Goal: Browse casually: Explore the website without a specific task or goal

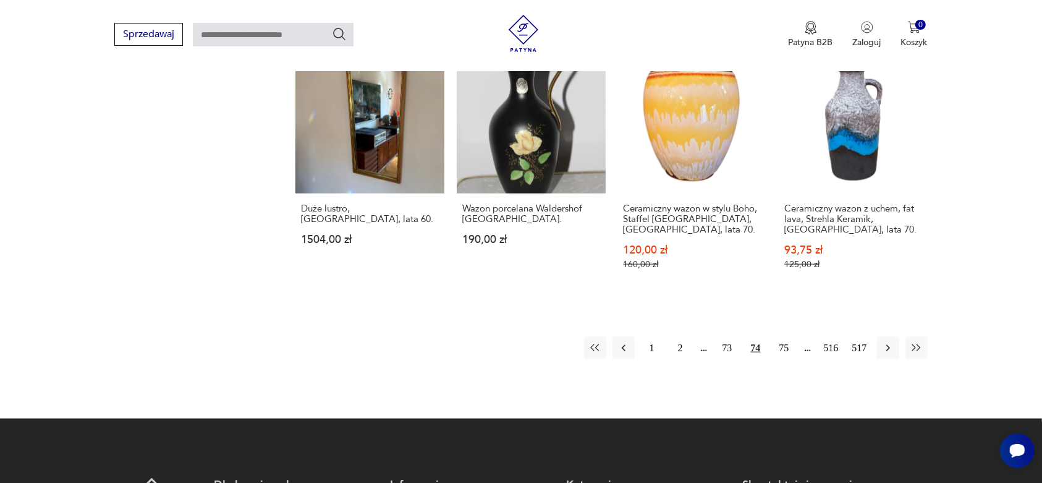
scroll to position [1333, 0]
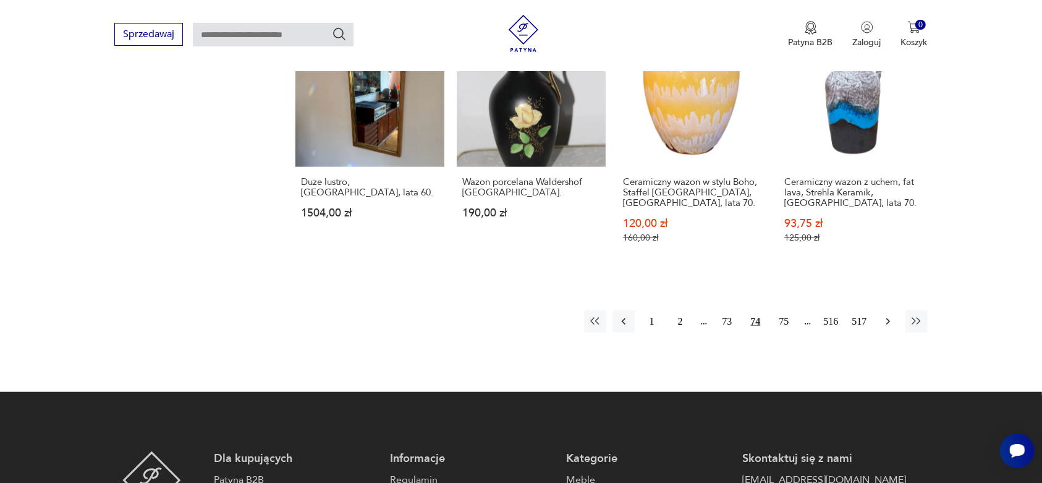
click at [888, 315] on icon "button" at bounding box center [888, 321] width 12 height 12
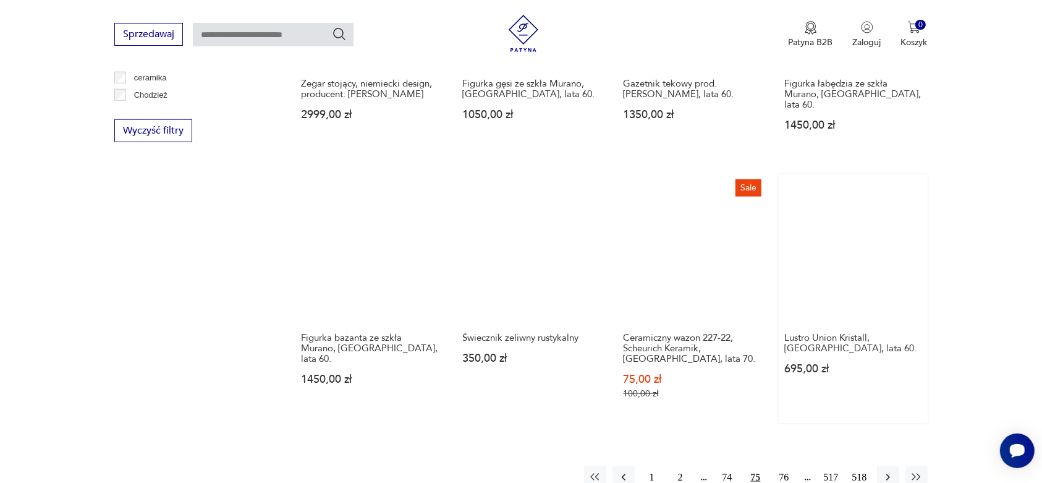
scroll to position [1256, 0]
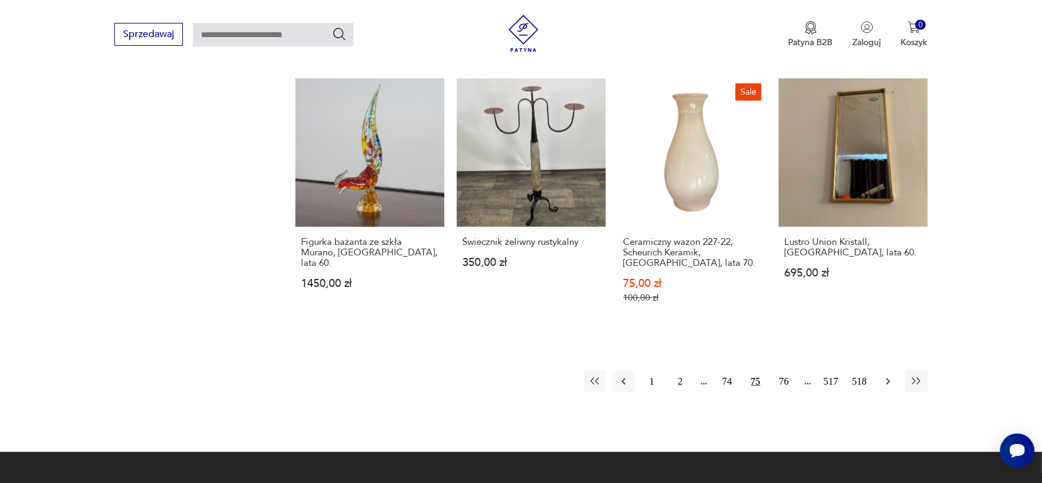
click at [887, 375] on icon "button" at bounding box center [888, 381] width 12 height 12
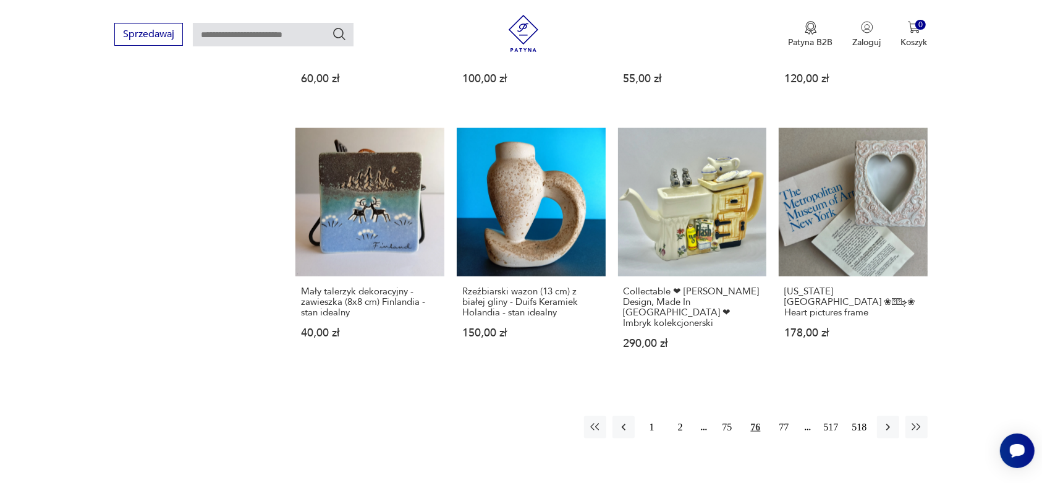
scroll to position [1333, 0]
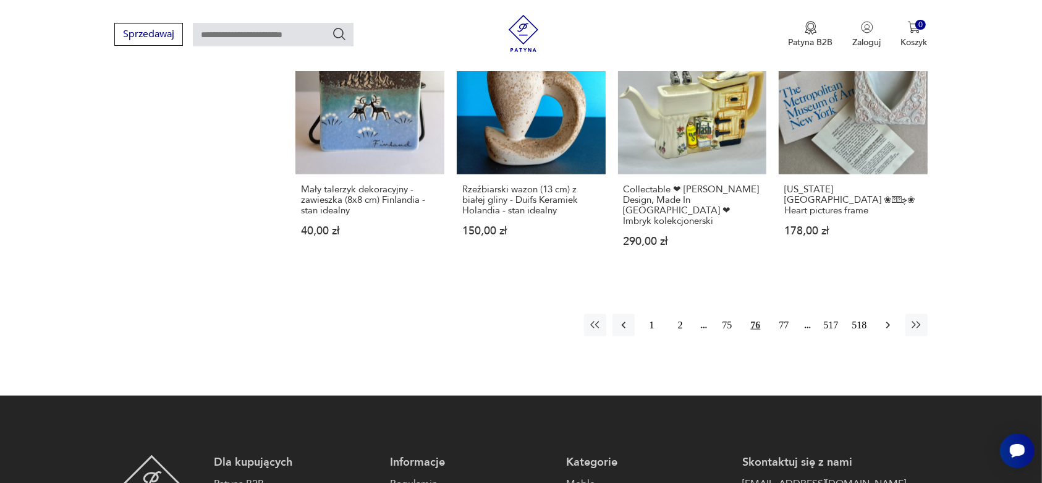
click at [885, 319] on icon "button" at bounding box center [888, 325] width 12 height 12
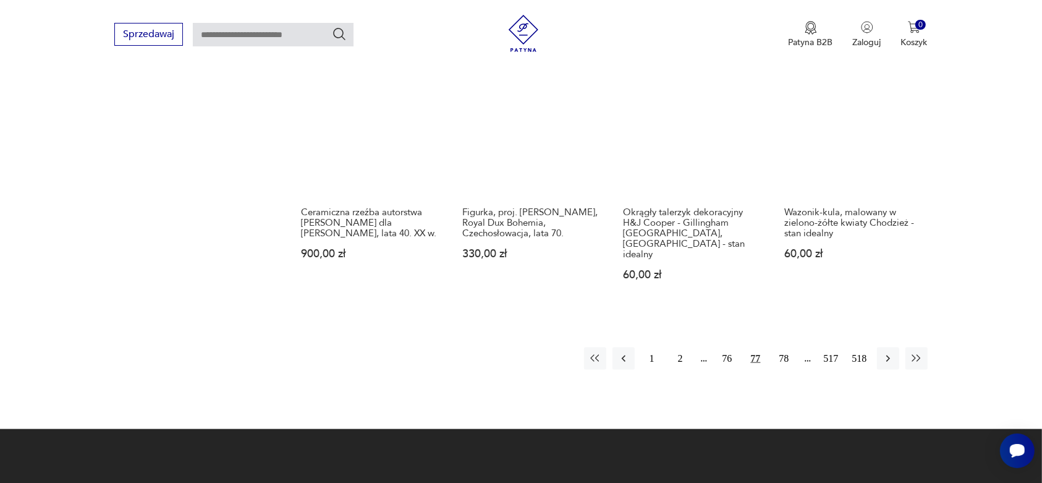
scroll to position [1333, 0]
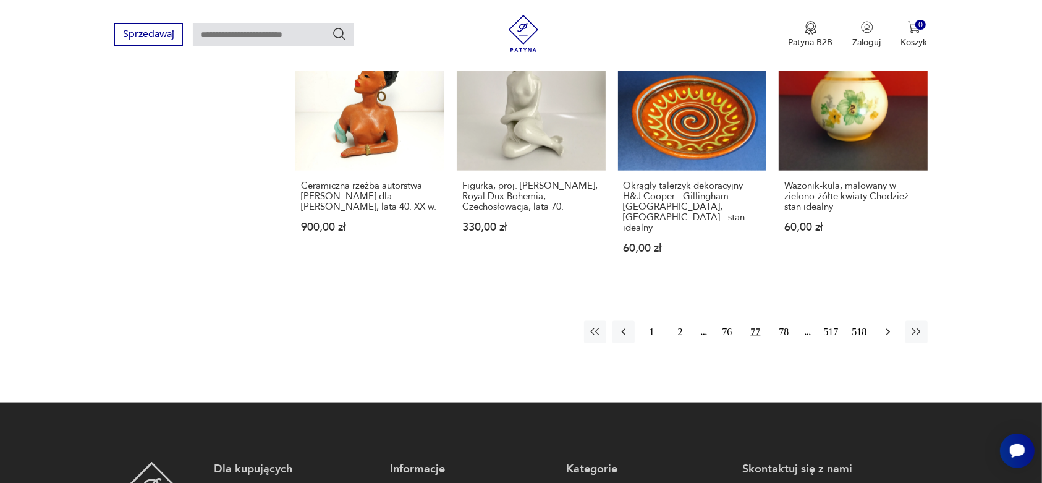
click at [885, 326] on icon "button" at bounding box center [888, 332] width 12 height 12
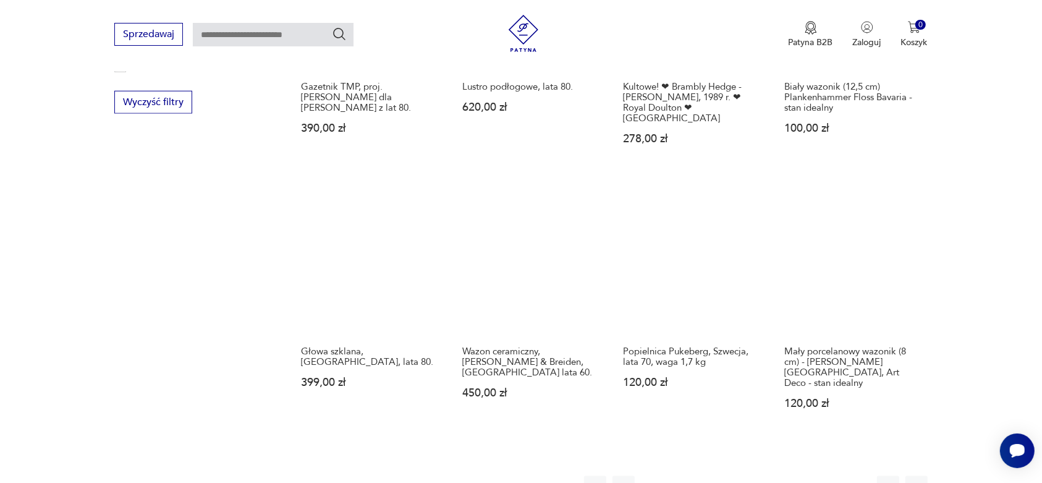
scroll to position [1256, 0]
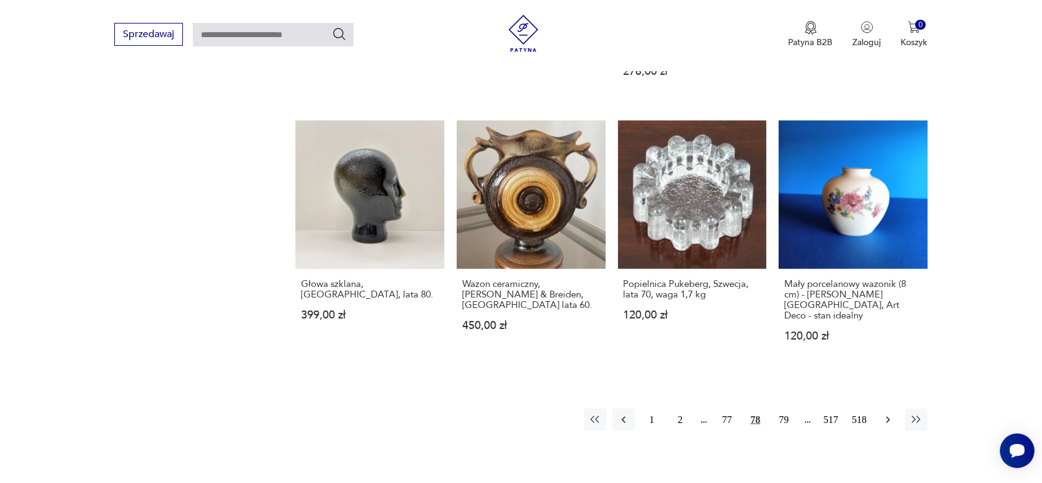
click at [888, 417] on icon "button" at bounding box center [888, 420] width 4 height 7
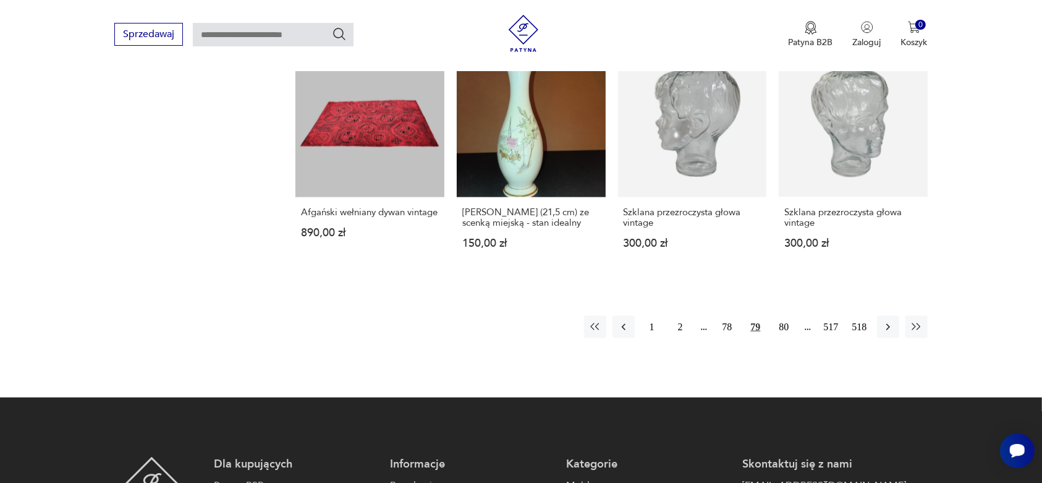
scroll to position [1333, 0]
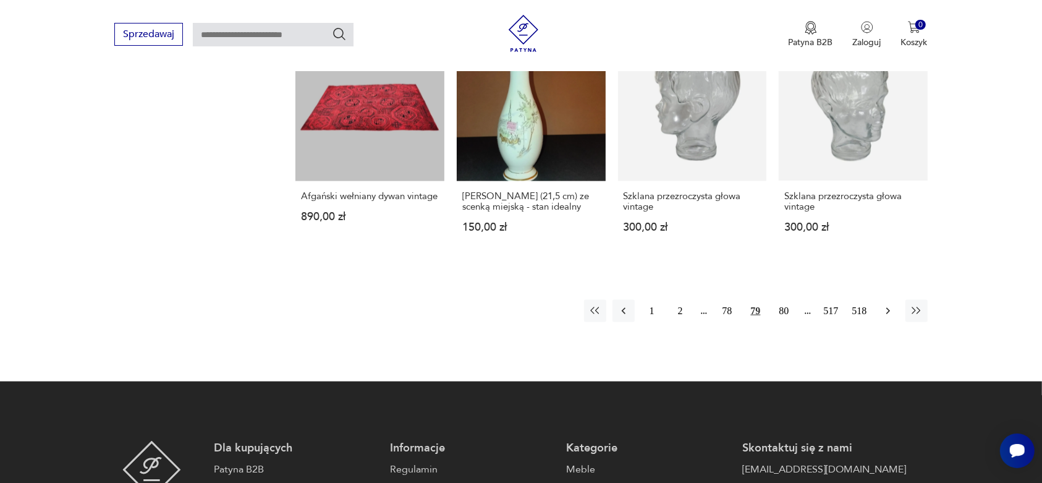
click at [885, 305] on icon "button" at bounding box center [888, 311] width 12 height 12
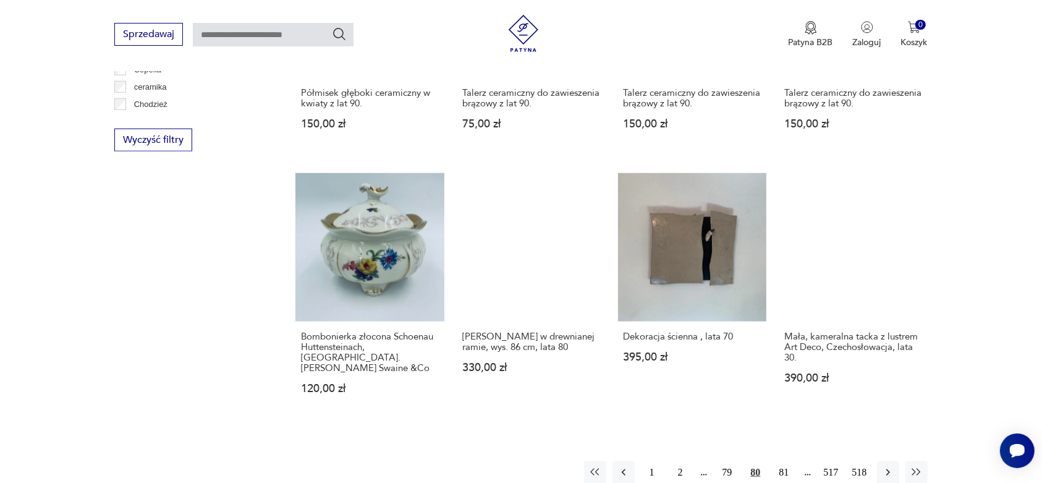
scroll to position [1178, 0]
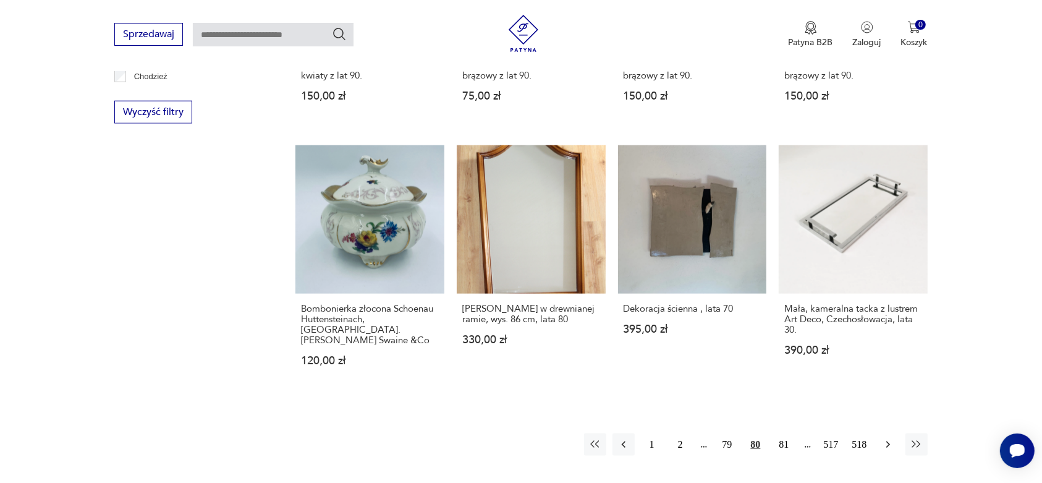
click at [887, 438] on icon "button" at bounding box center [888, 444] width 12 height 12
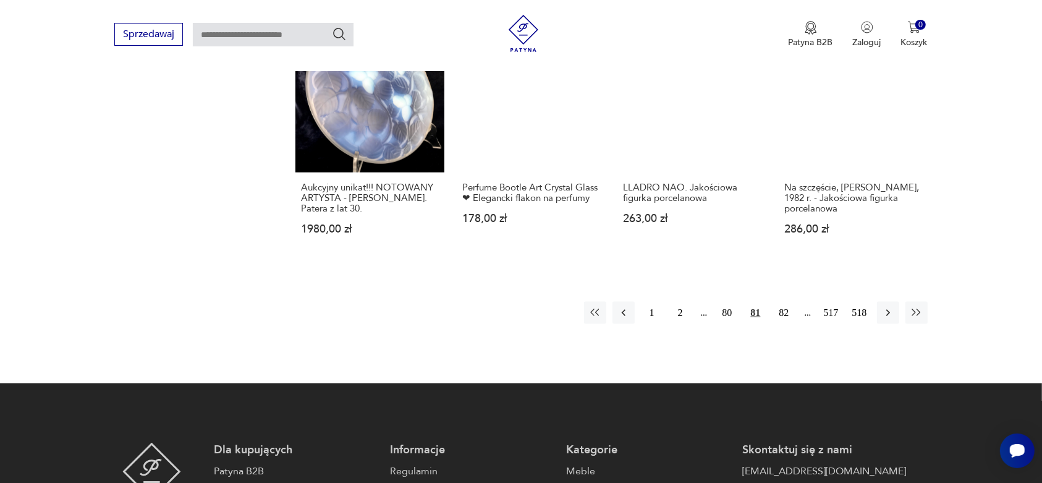
scroll to position [1333, 0]
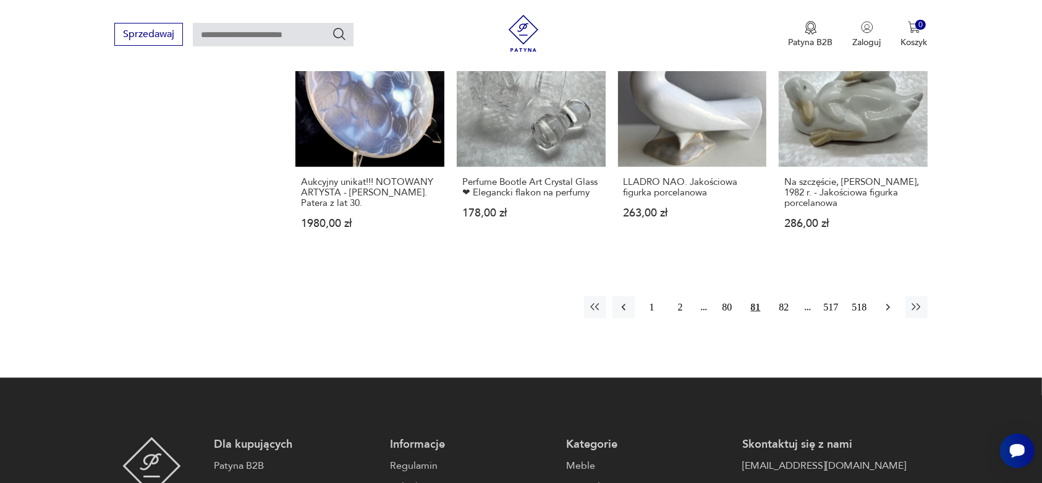
click at [887, 304] on icon "button" at bounding box center [888, 307] width 4 height 7
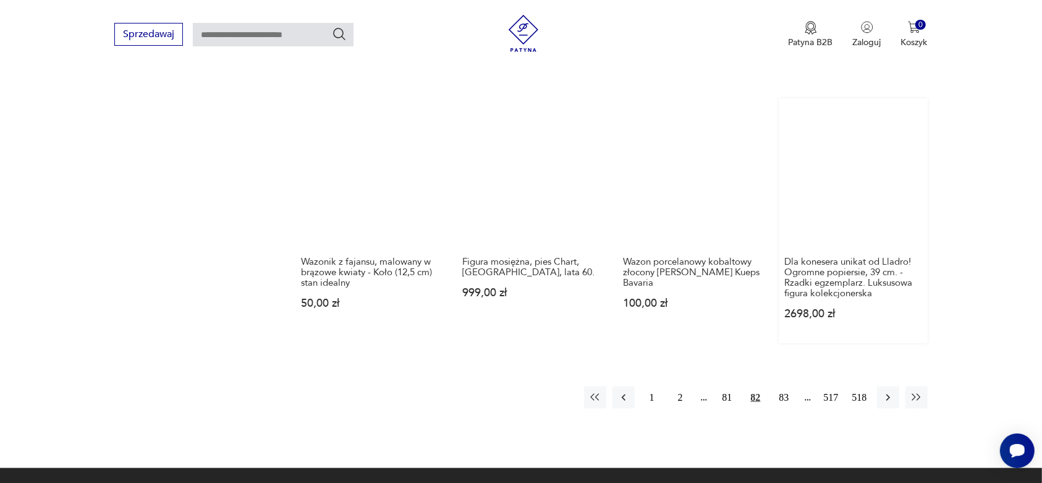
scroll to position [1256, 0]
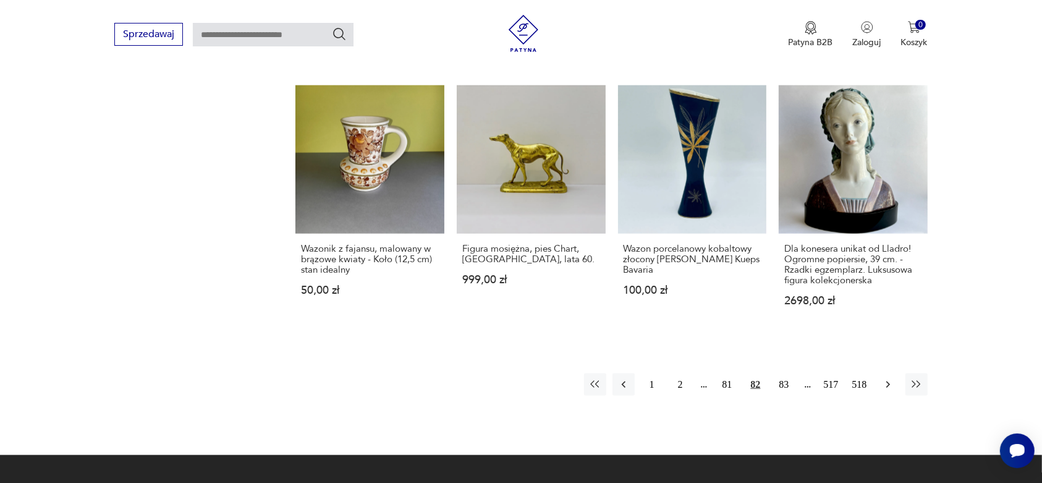
click at [885, 381] on icon "button" at bounding box center [888, 384] width 12 height 12
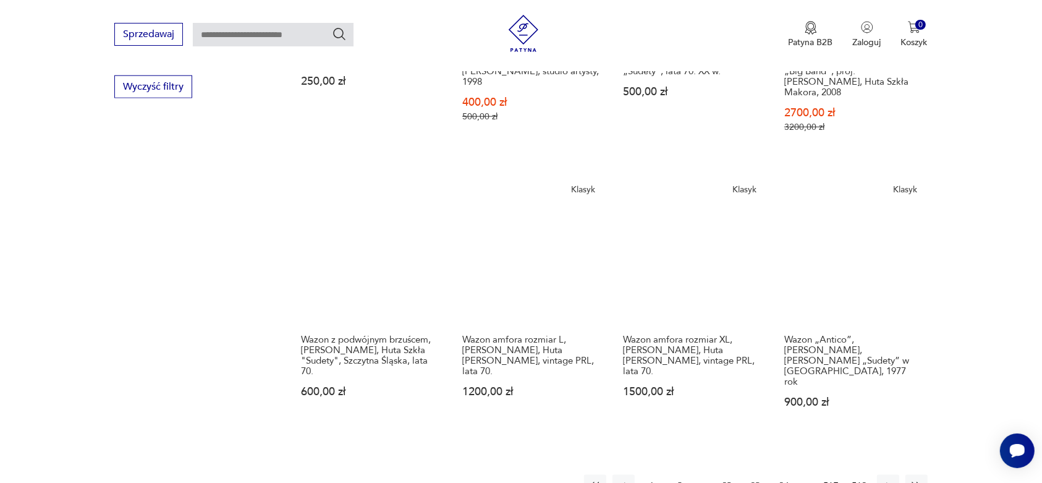
scroll to position [1256, 0]
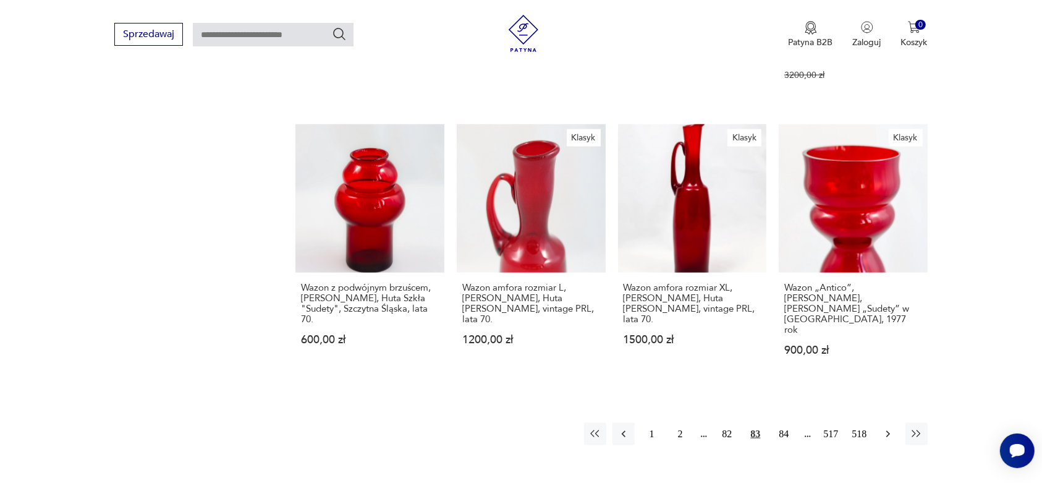
click at [890, 428] on icon "button" at bounding box center [888, 434] width 12 height 12
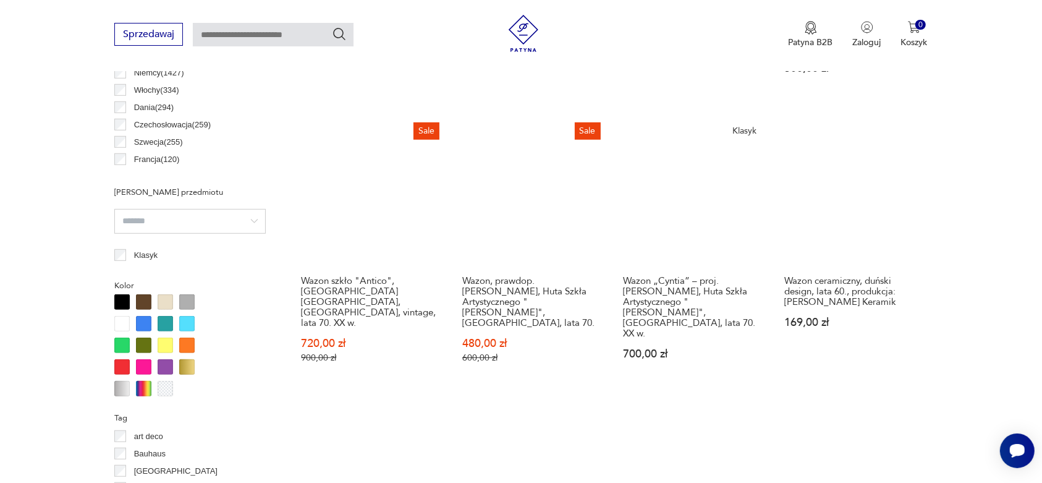
scroll to position [947, 0]
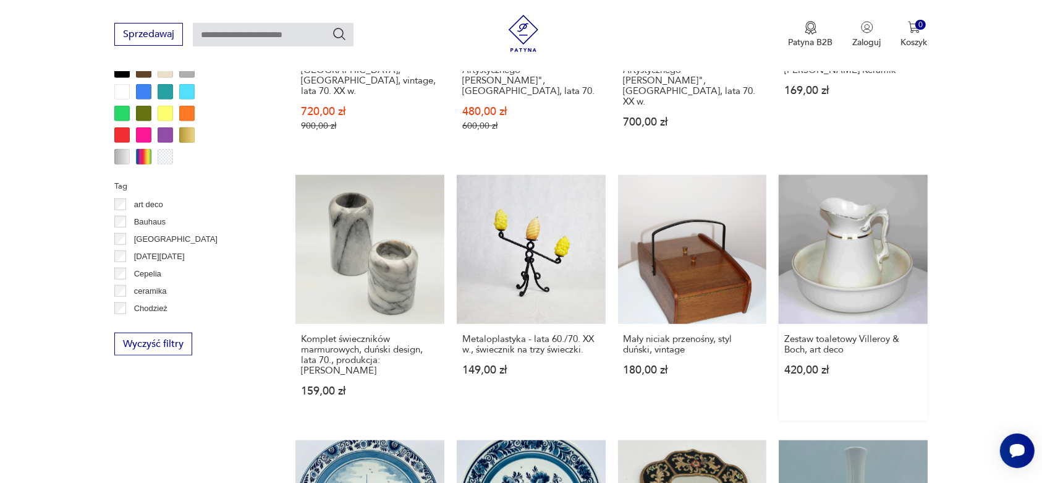
click at [841, 250] on link "Zestaw toaletowy Villeroy & Boch, art deco 420,00 zł" at bounding box center [853, 297] width 149 height 245
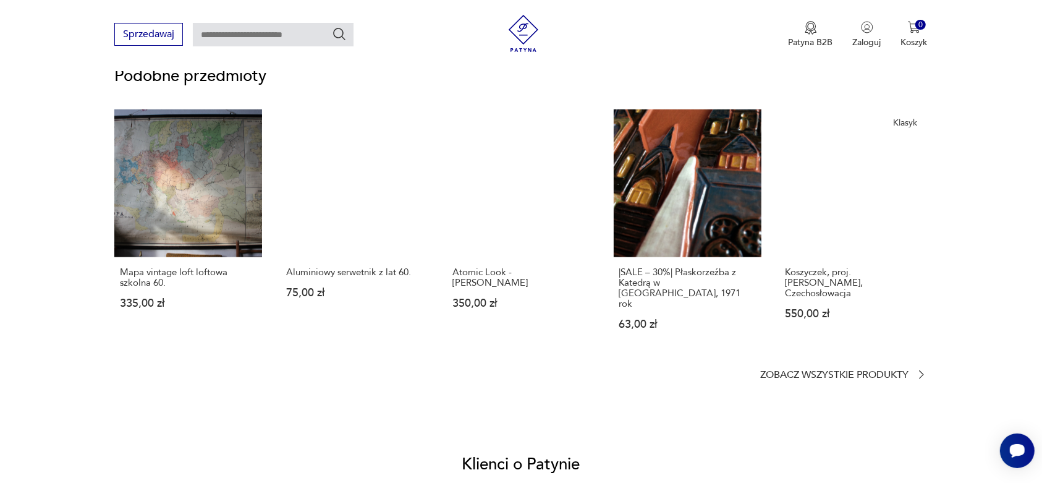
scroll to position [926, 0]
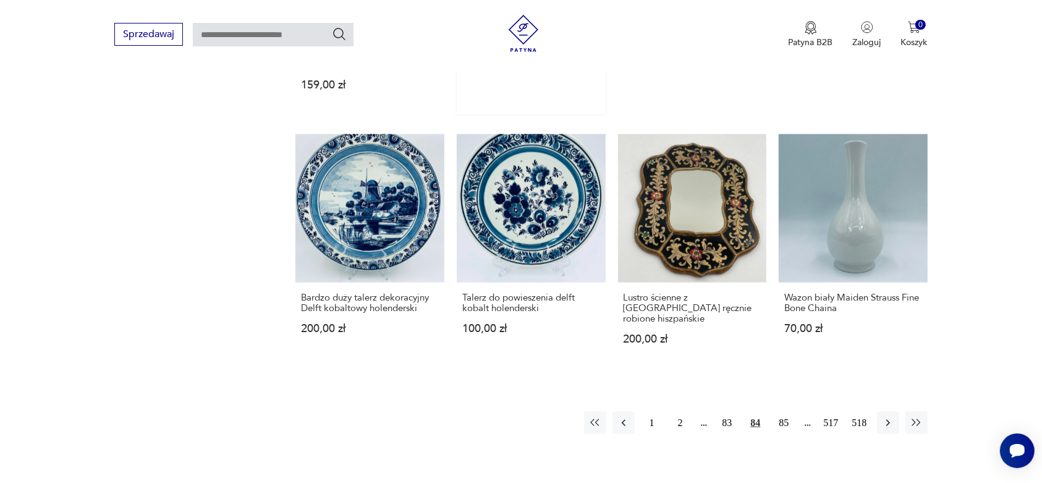
scroll to position [1253, 0]
click at [886, 416] on icon "button" at bounding box center [888, 422] width 12 height 12
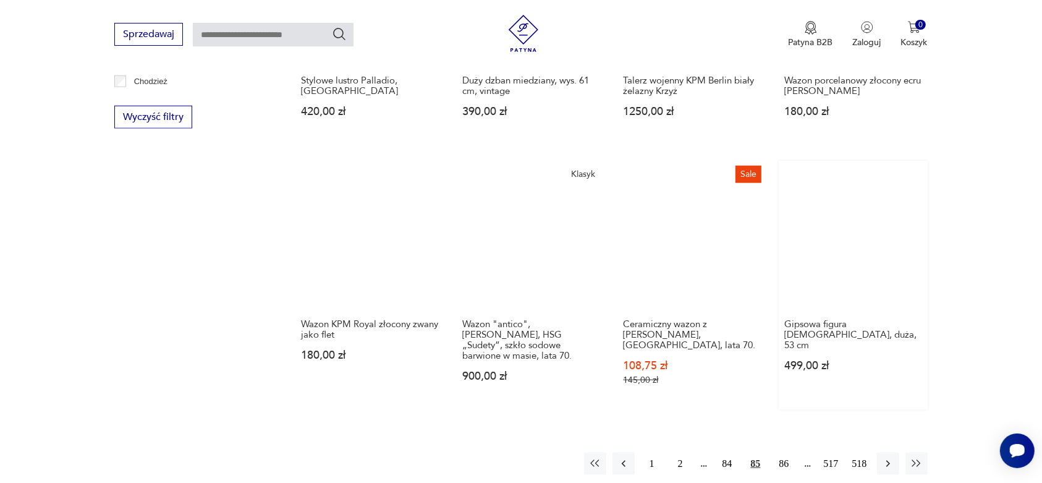
scroll to position [1178, 0]
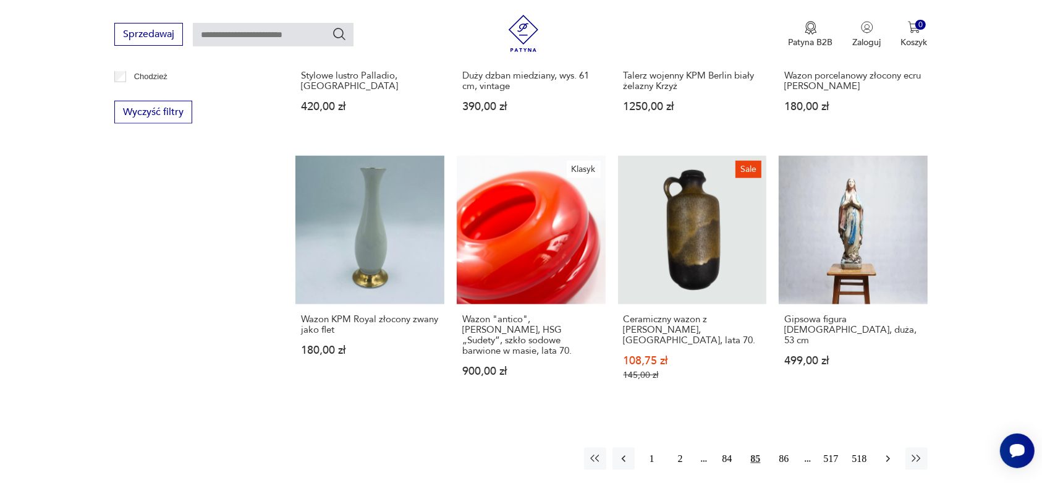
click at [888, 456] on icon "button" at bounding box center [888, 459] width 4 height 7
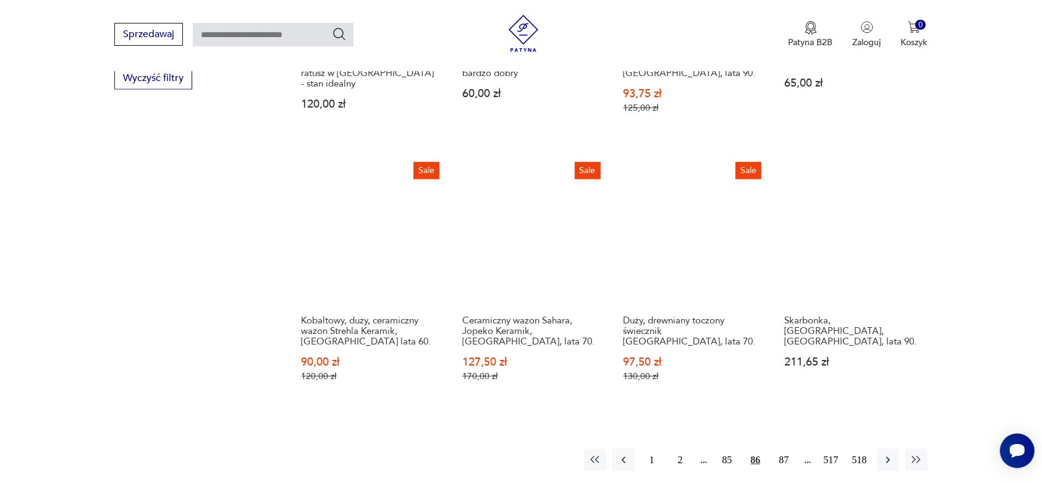
scroll to position [1256, 0]
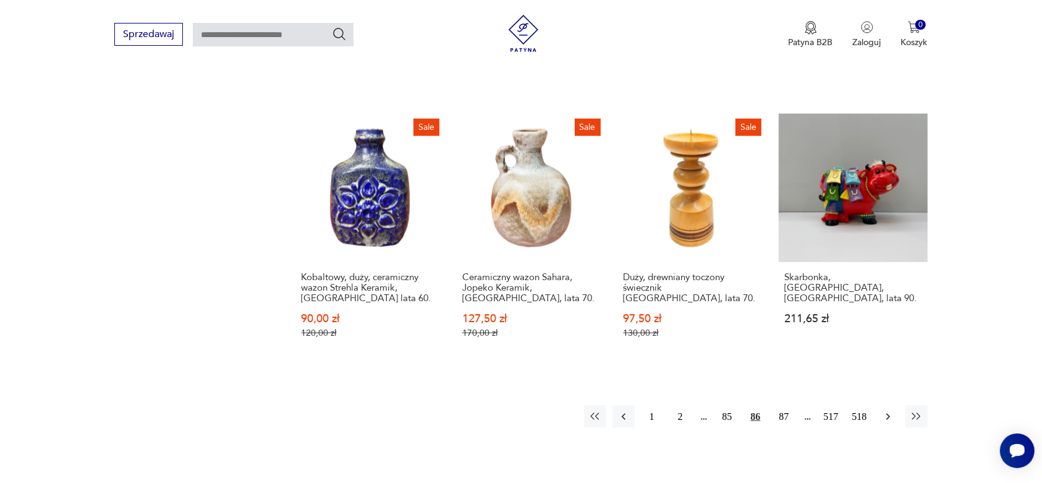
click at [888, 414] on icon "button" at bounding box center [888, 417] width 4 height 7
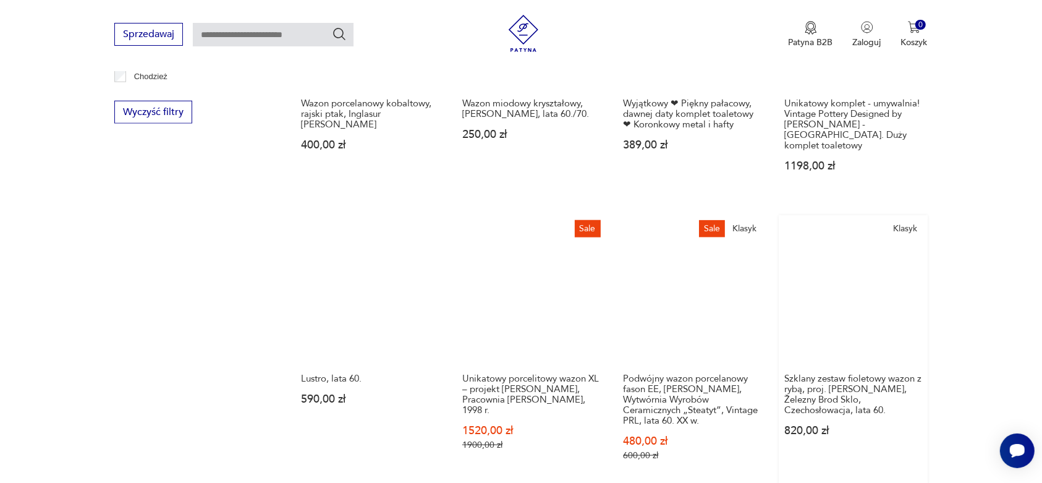
scroll to position [1256, 0]
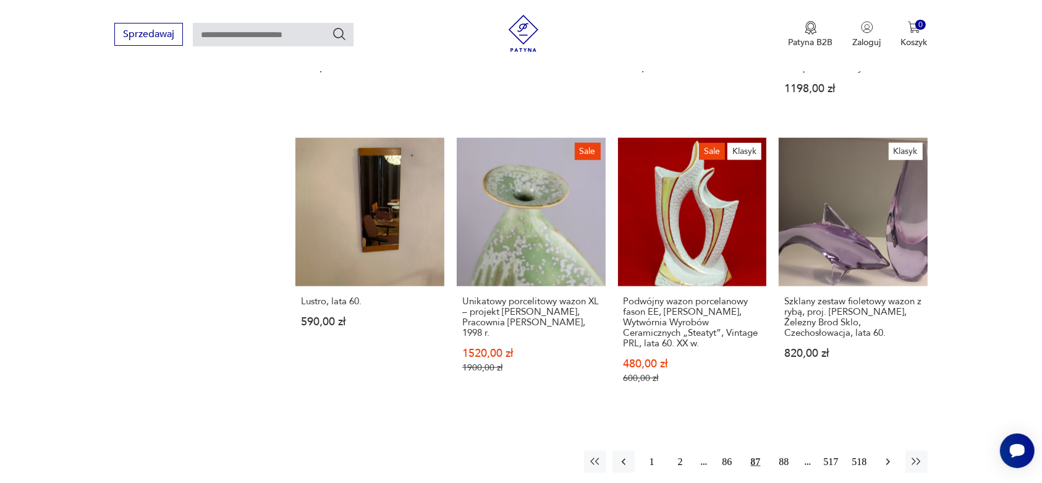
click at [886, 456] on icon "button" at bounding box center [888, 462] width 12 height 12
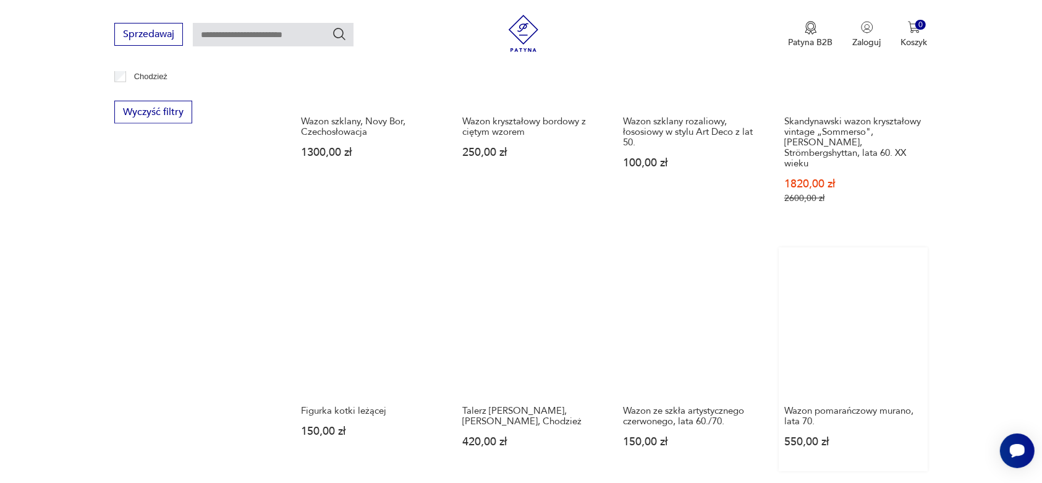
scroll to position [1256, 0]
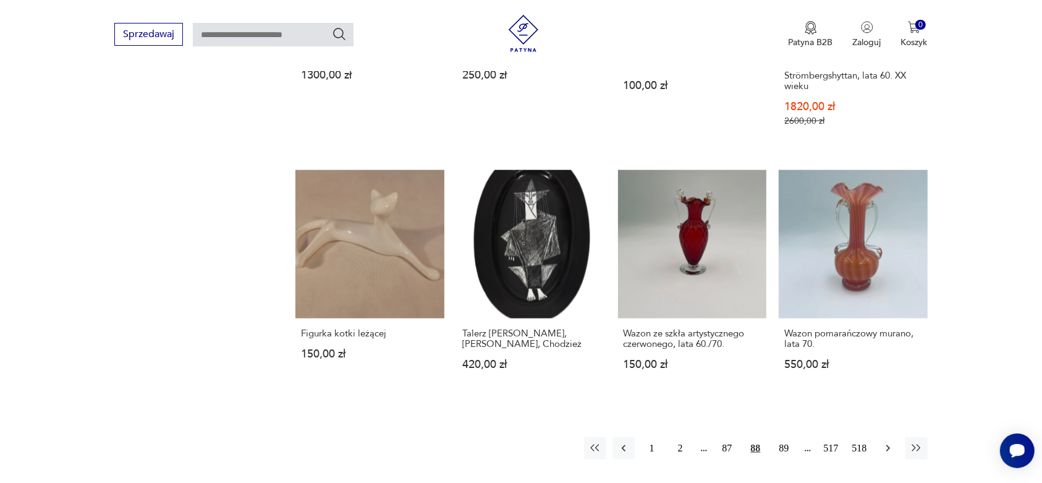
click at [887, 442] on icon "button" at bounding box center [888, 448] width 12 height 12
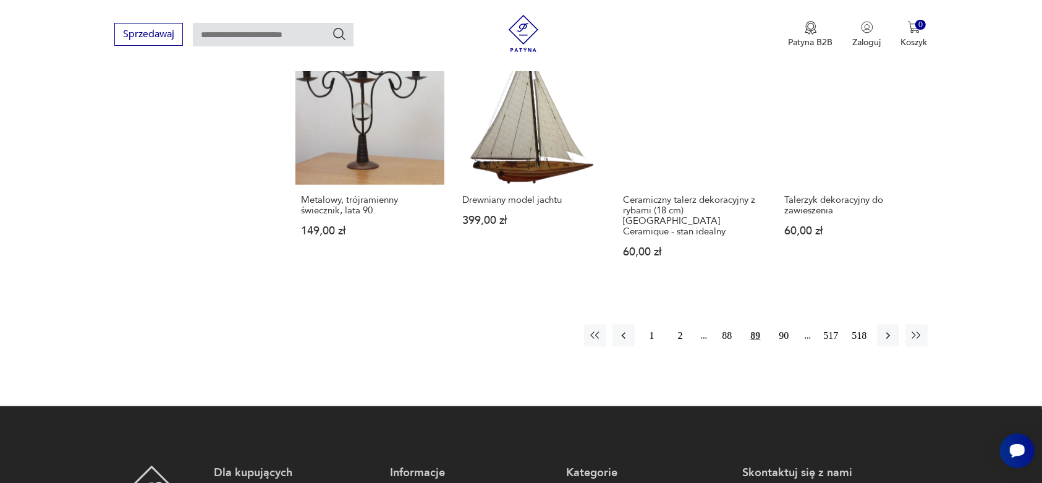
scroll to position [1333, 0]
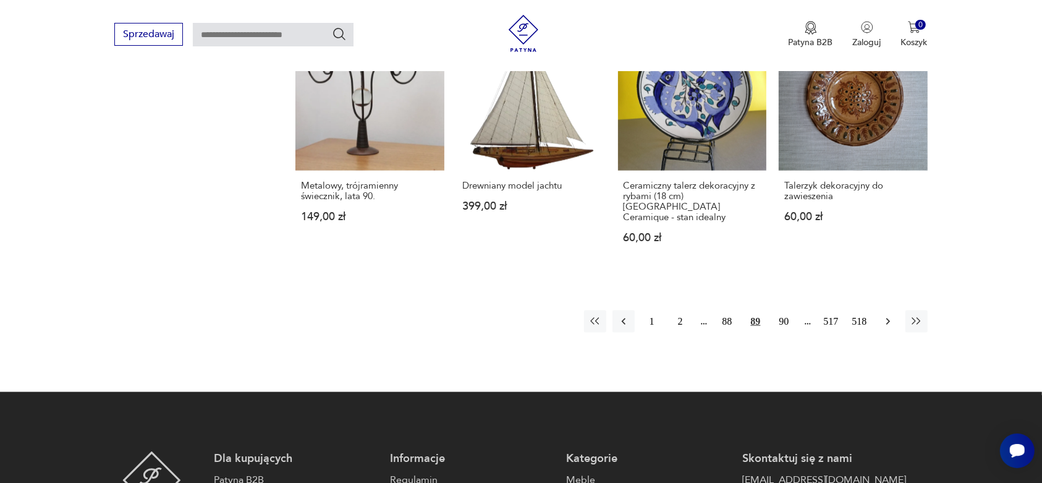
click at [885, 315] on icon "button" at bounding box center [888, 321] width 12 height 12
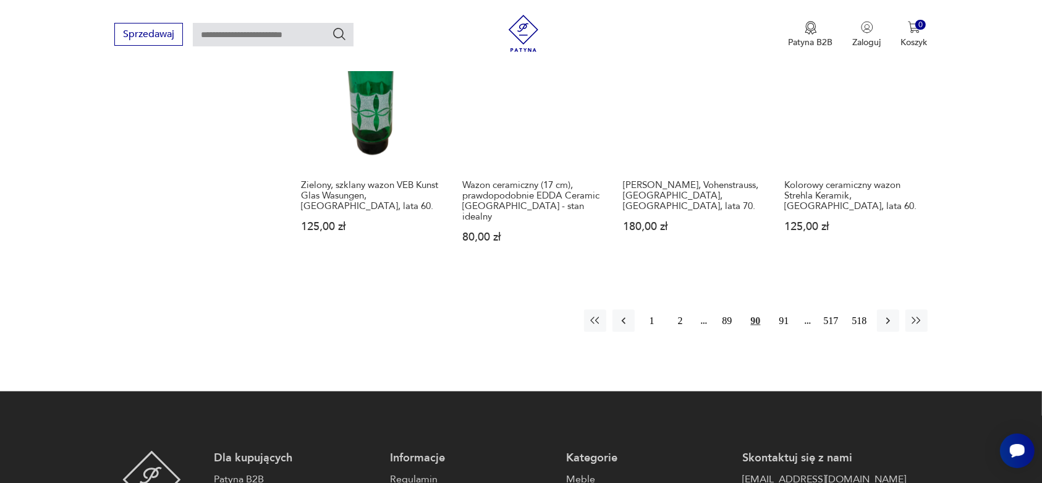
scroll to position [1410, 0]
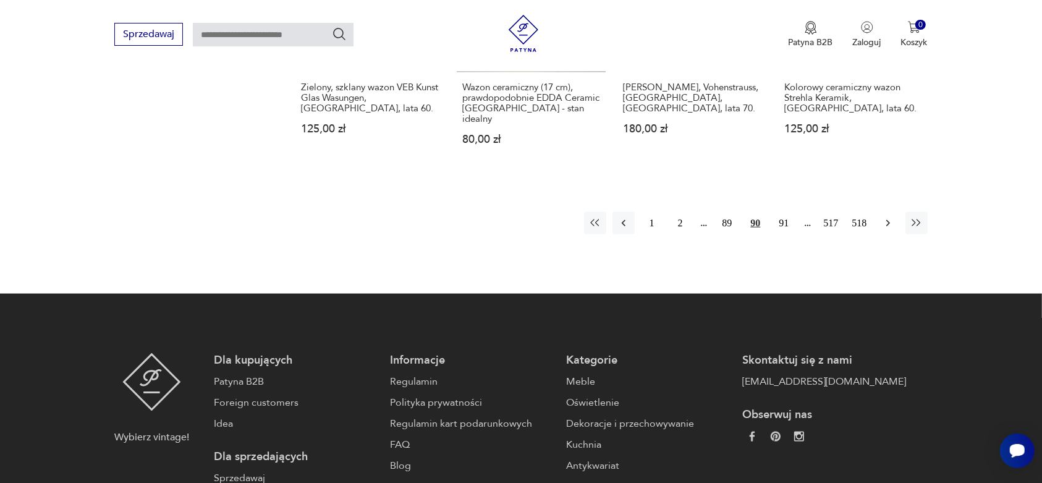
click at [885, 217] on icon "button" at bounding box center [888, 223] width 12 height 12
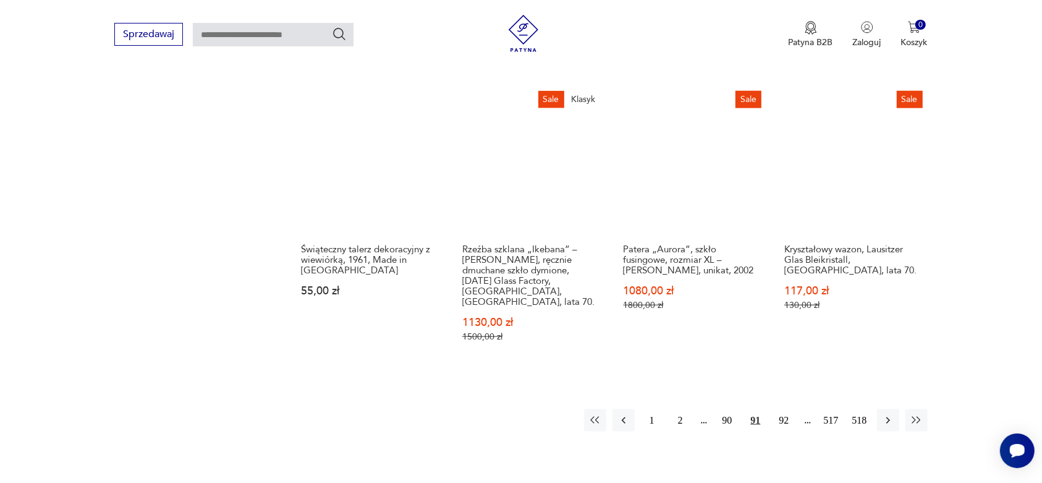
scroll to position [1256, 0]
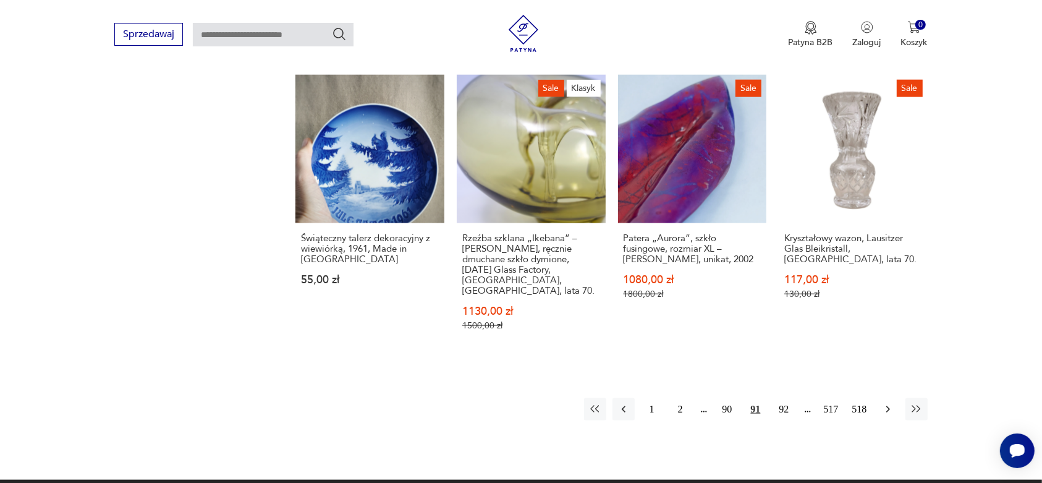
click at [889, 403] on icon "button" at bounding box center [888, 409] width 12 height 12
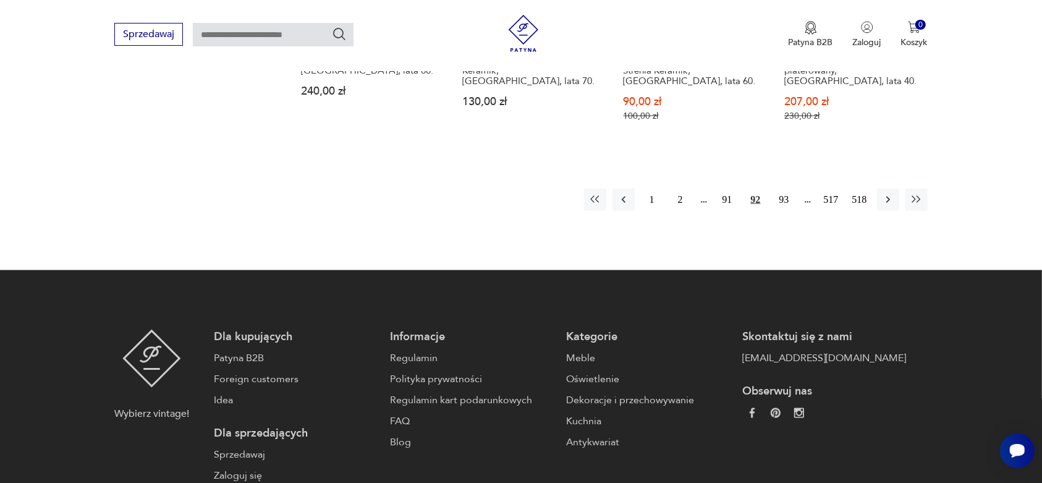
scroll to position [1487, 0]
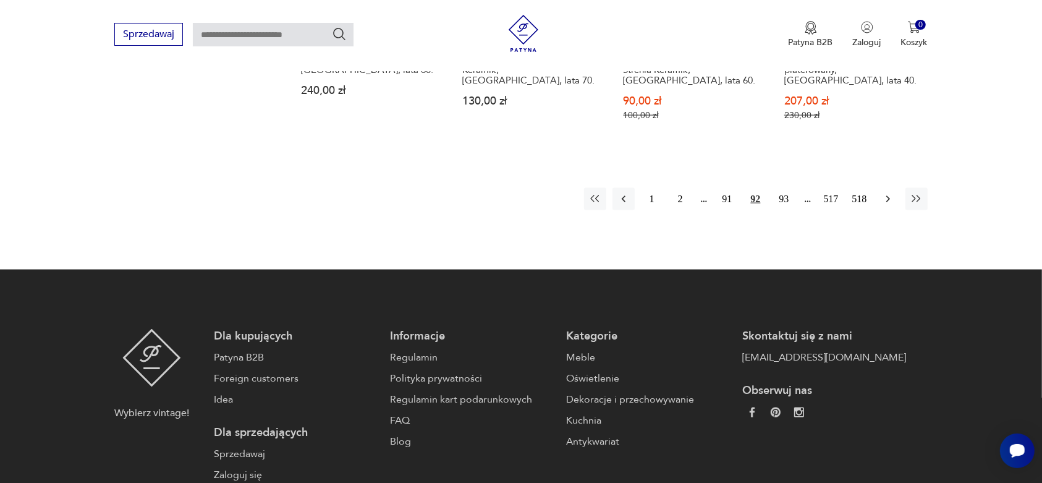
click at [888, 193] on icon "button" at bounding box center [888, 199] width 12 height 12
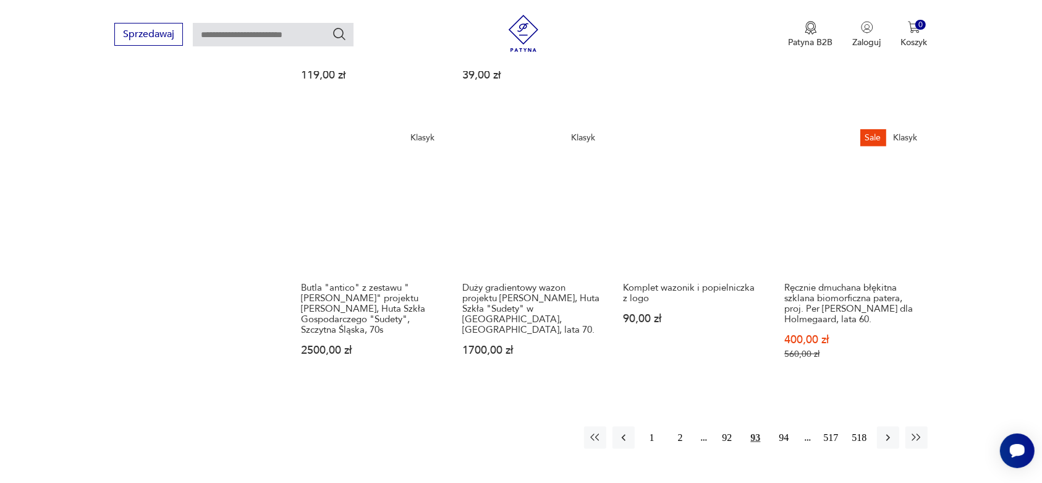
scroll to position [1333, 0]
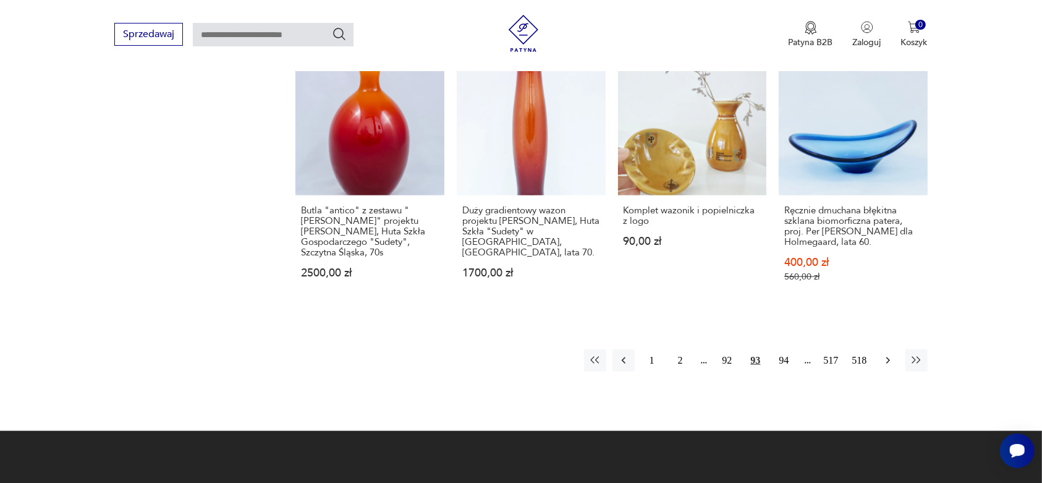
click at [889, 354] on icon "button" at bounding box center [888, 360] width 12 height 12
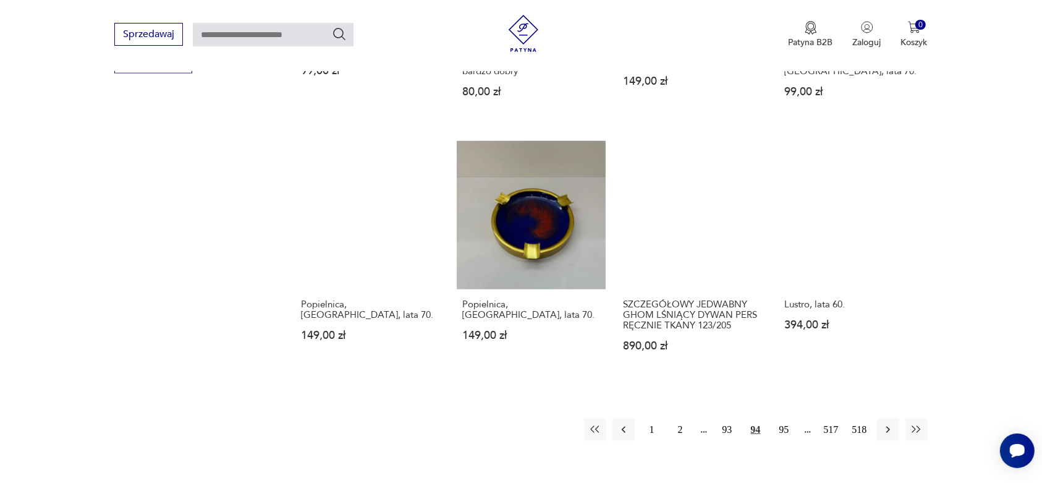
scroll to position [1256, 0]
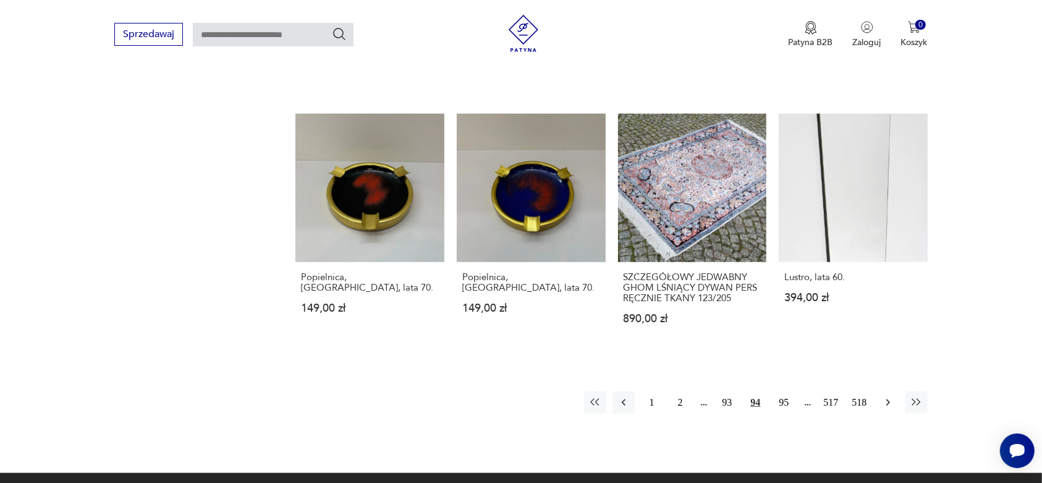
click at [895, 391] on button "button" at bounding box center [888, 402] width 22 height 22
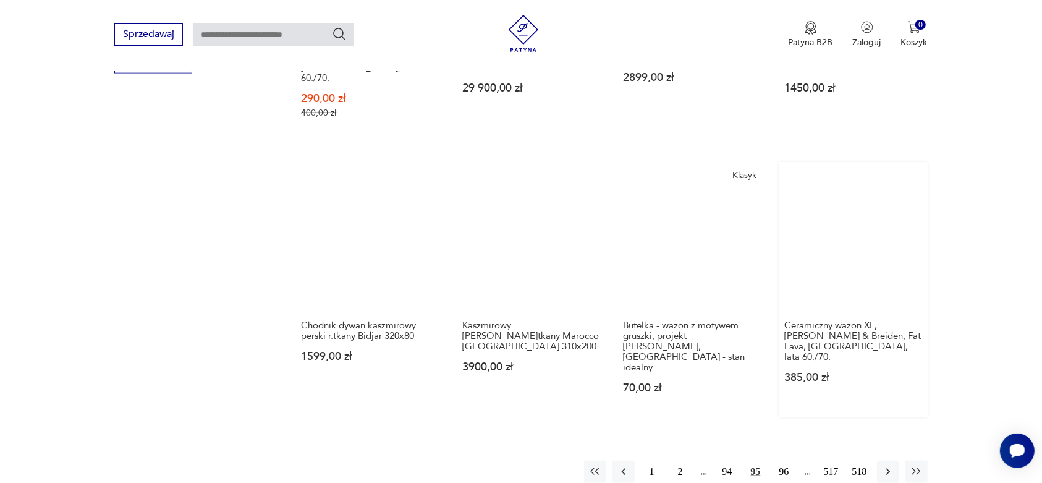
scroll to position [1256, 0]
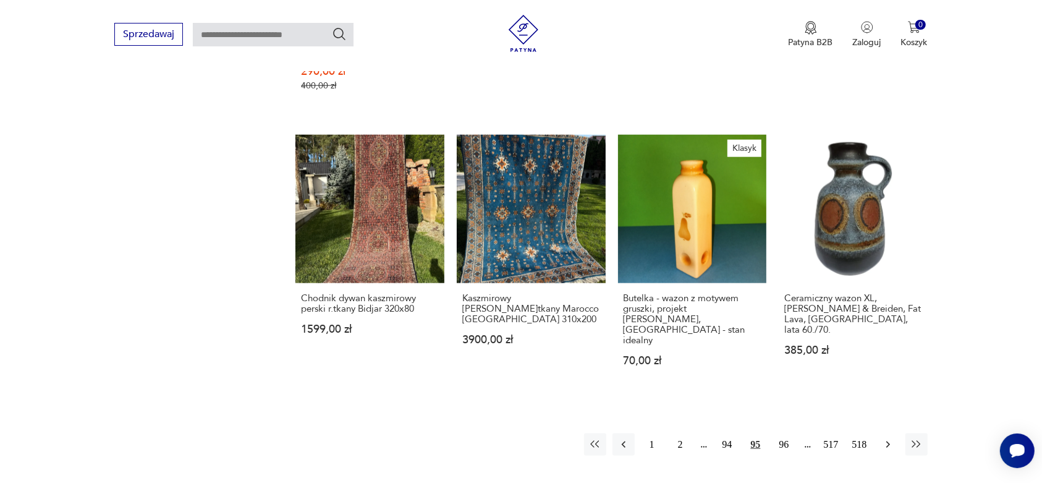
click at [884, 438] on icon "button" at bounding box center [888, 444] width 12 height 12
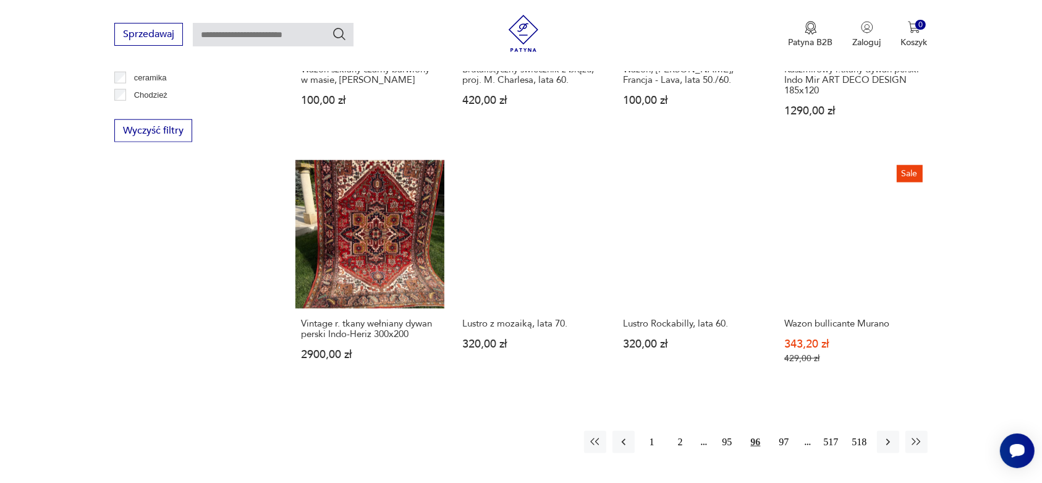
scroll to position [1256, 0]
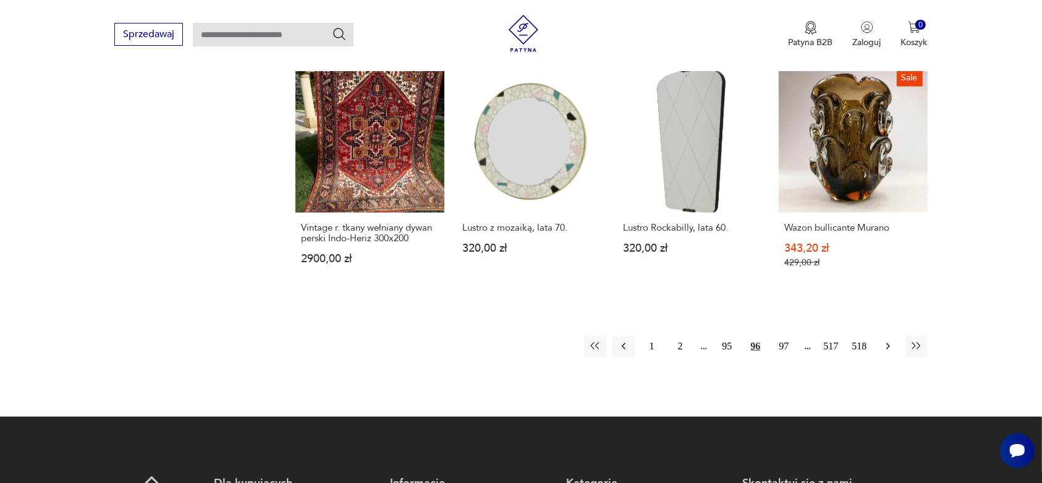
click at [890, 340] on icon "button" at bounding box center [888, 346] width 12 height 12
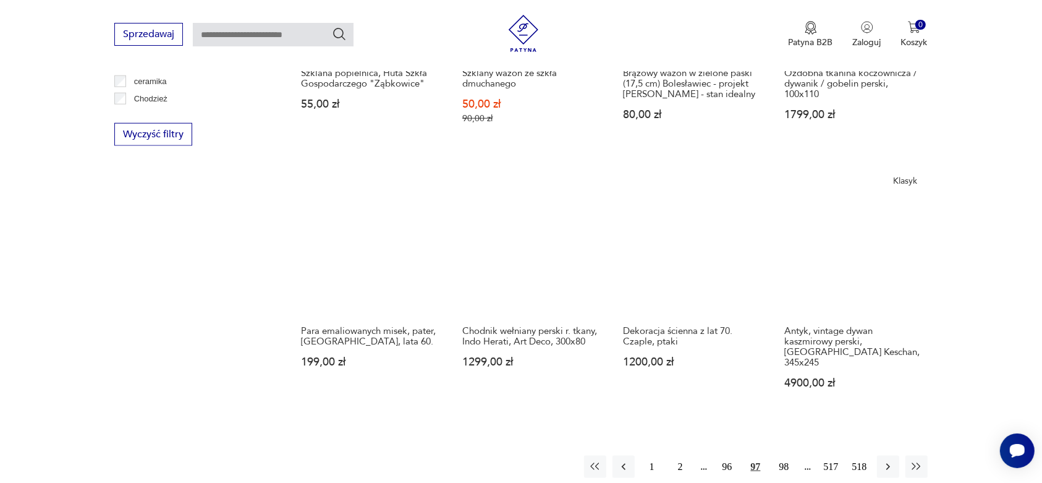
scroll to position [1178, 0]
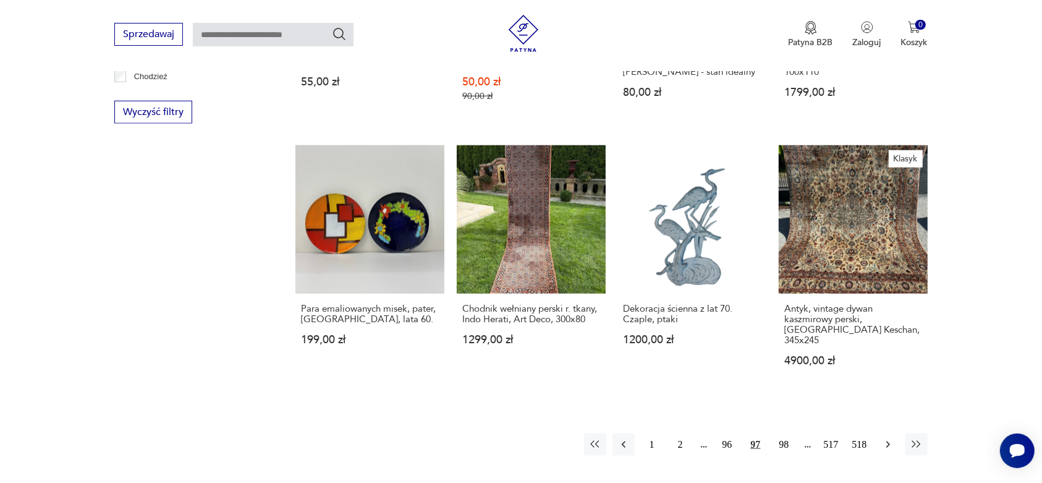
click at [887, 438] on icon "button" at bounding box center [888, 444] width 12 height 12
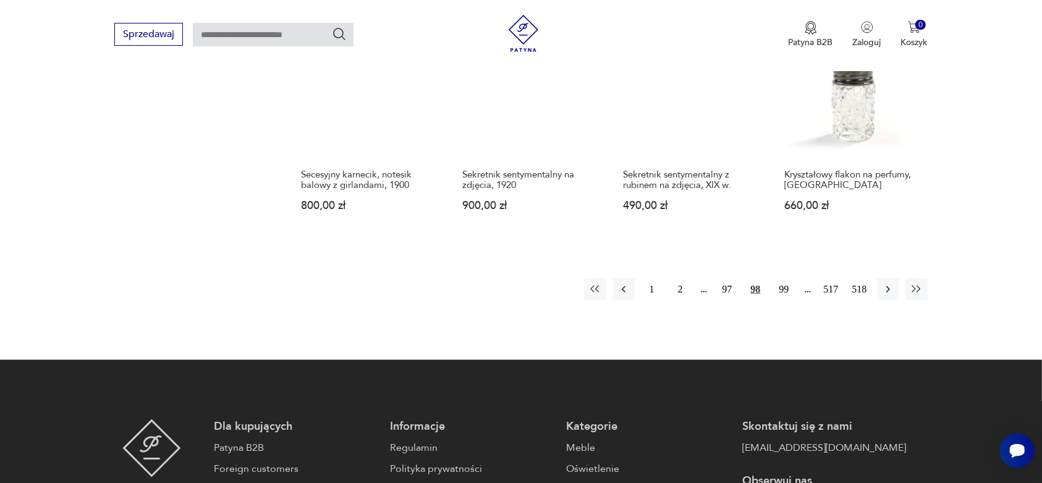
scroll to position [1333, 0]
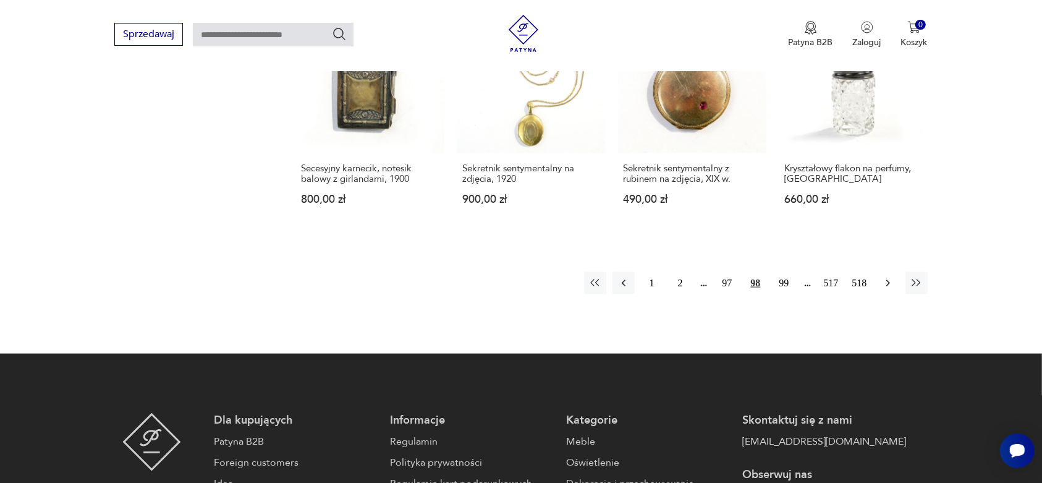
click at [889, 277] on icon "button" at bounding box center [888, 283] width 12 height 12
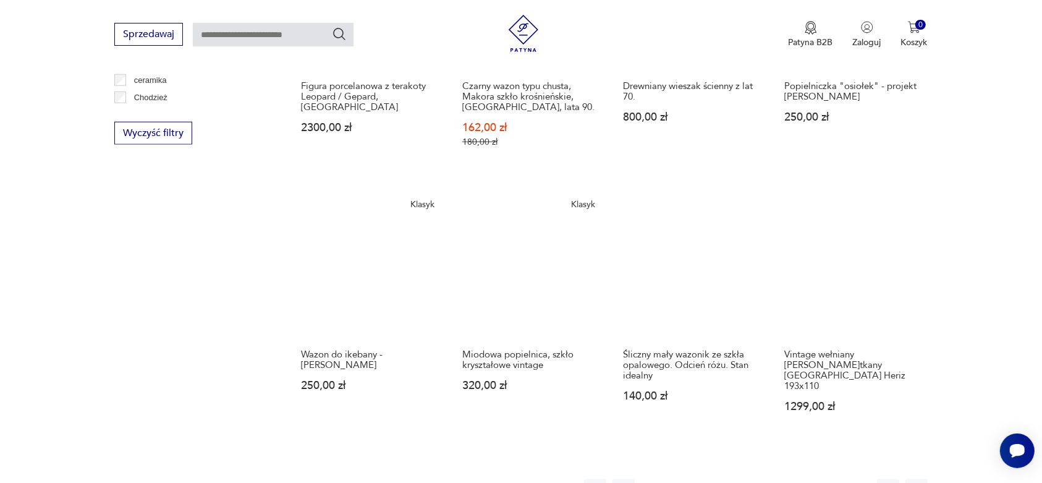
scroll to position [1178, 0]
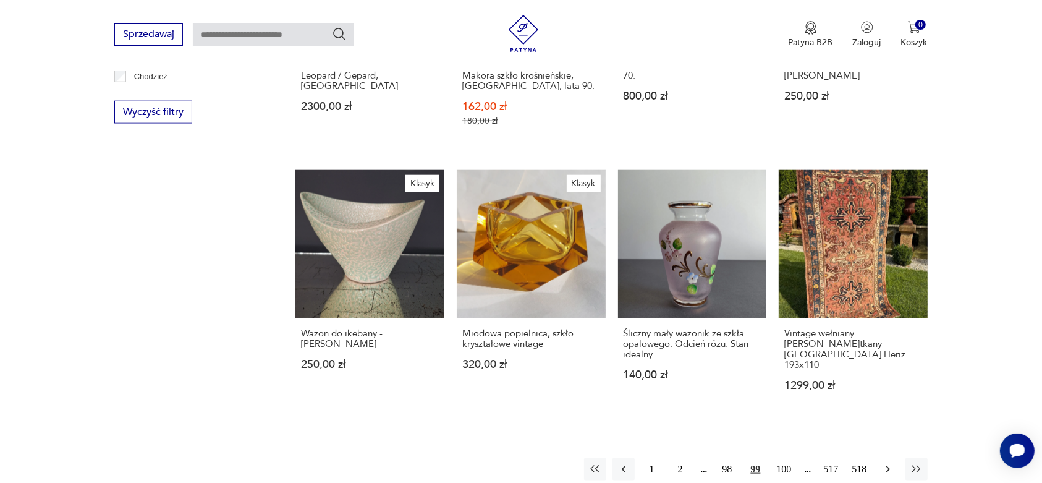
click at [882, 463] on icon "button" at bounding box center [888, 469] width 12 height 12
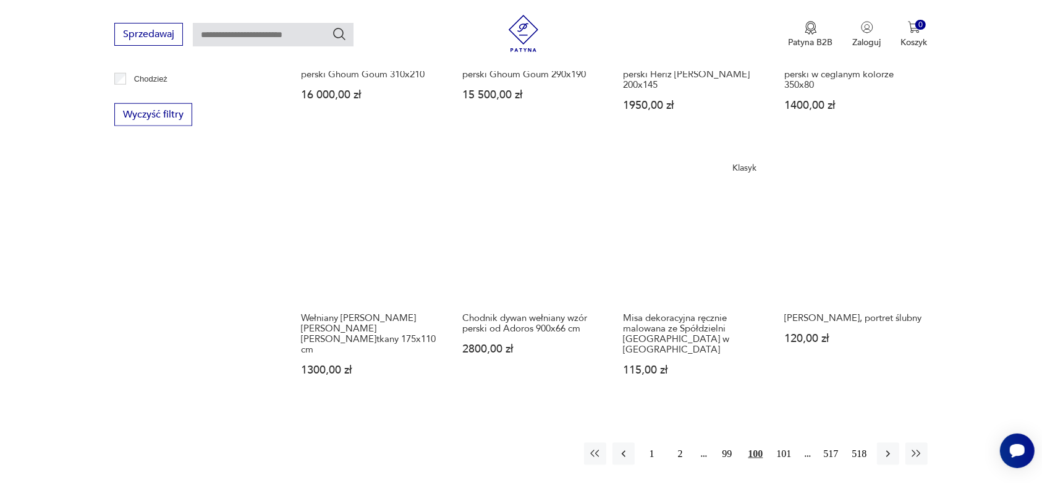
scroll to position [1256, 0]
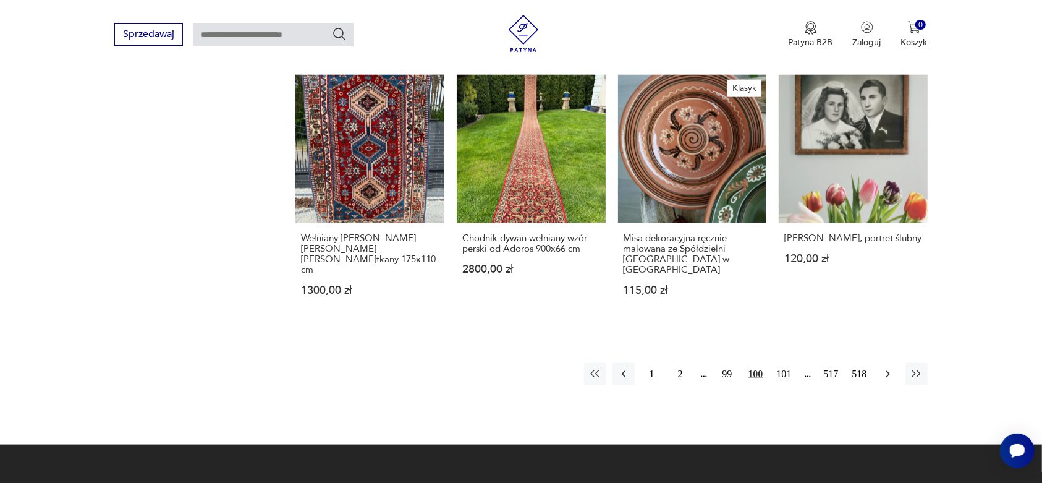
click at [887, 371] on icon "button" at bounding box center [888, 374] width 4 height 7
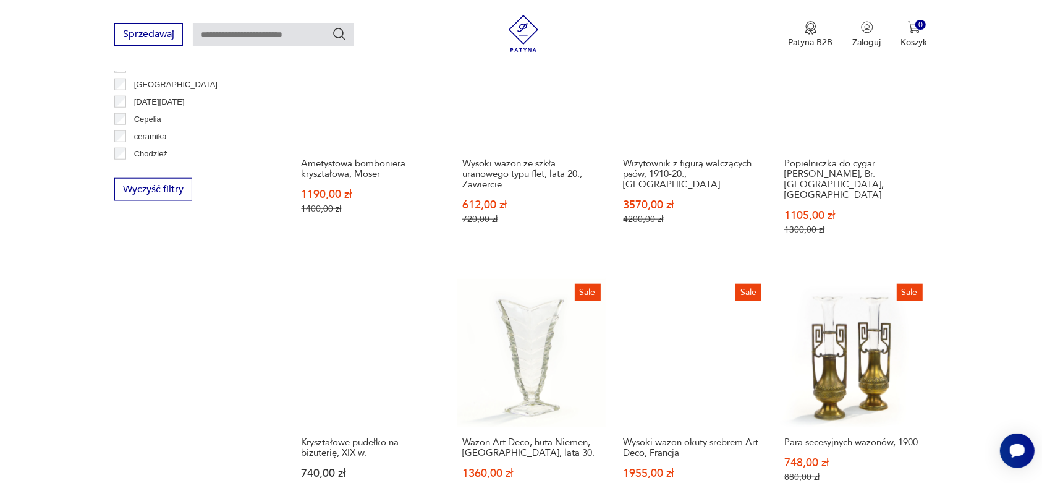
scroll to position [1256, 0]
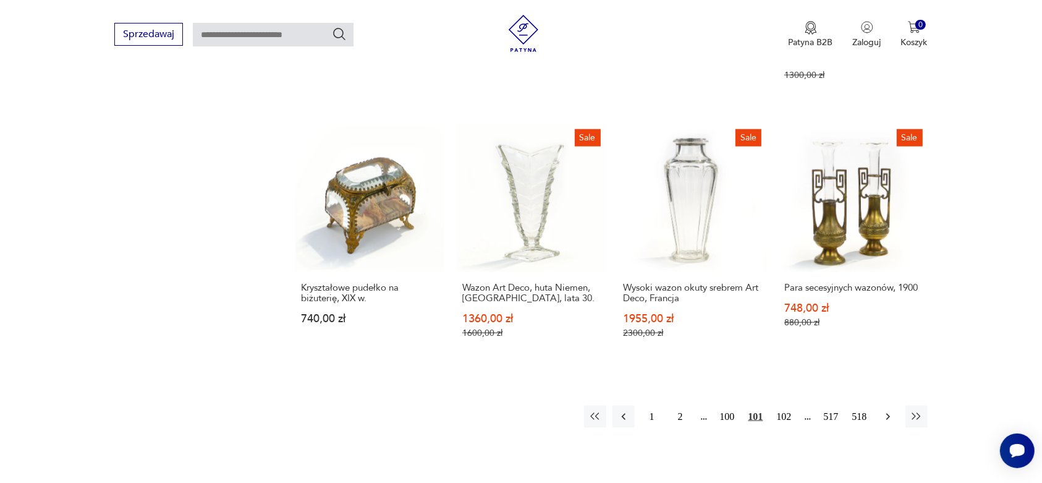
click at [886, 411] on icon "button" at bounding box center [888, 417] width 12 height 12
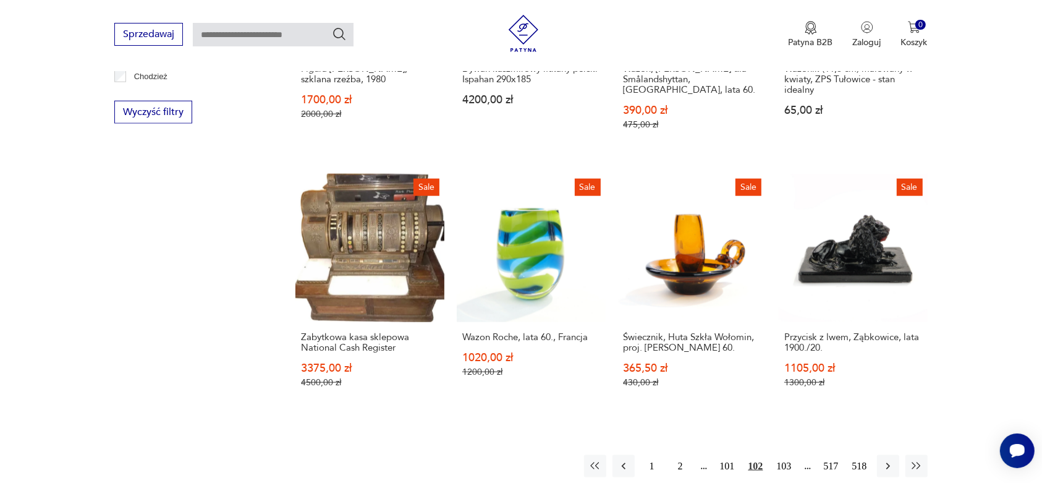
scroll to position [1256, 0]
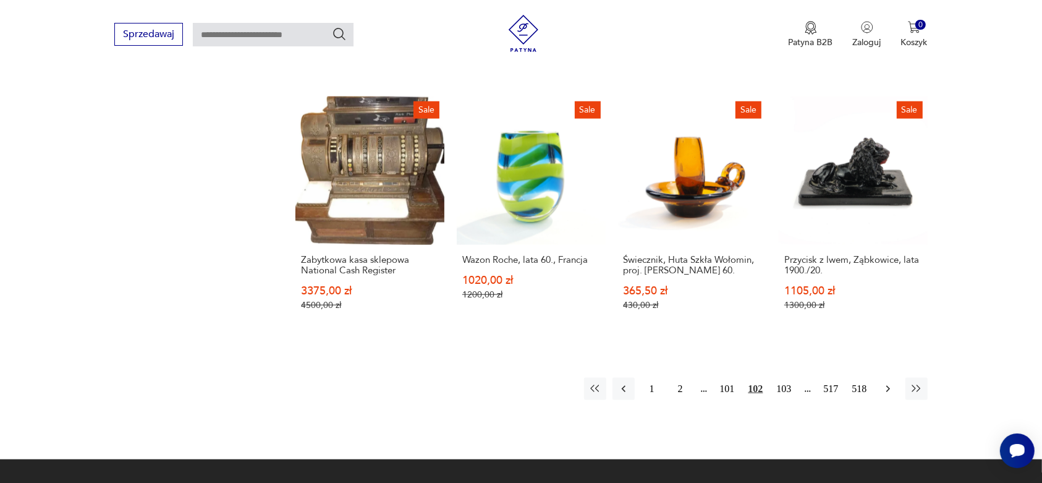
click at [889, 388] on icon "button" at bounding box center [888, 389] width 4 height 7
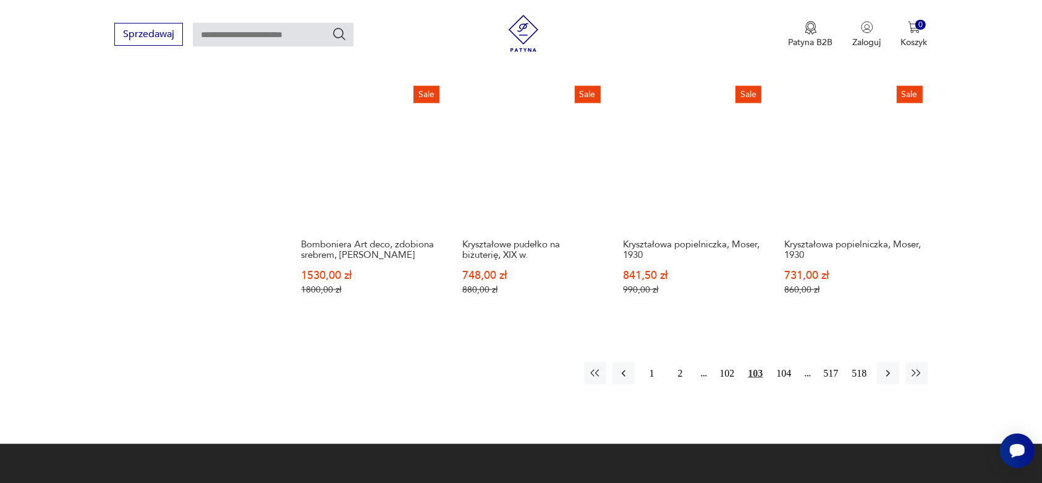
scroll to position [1333, 0]
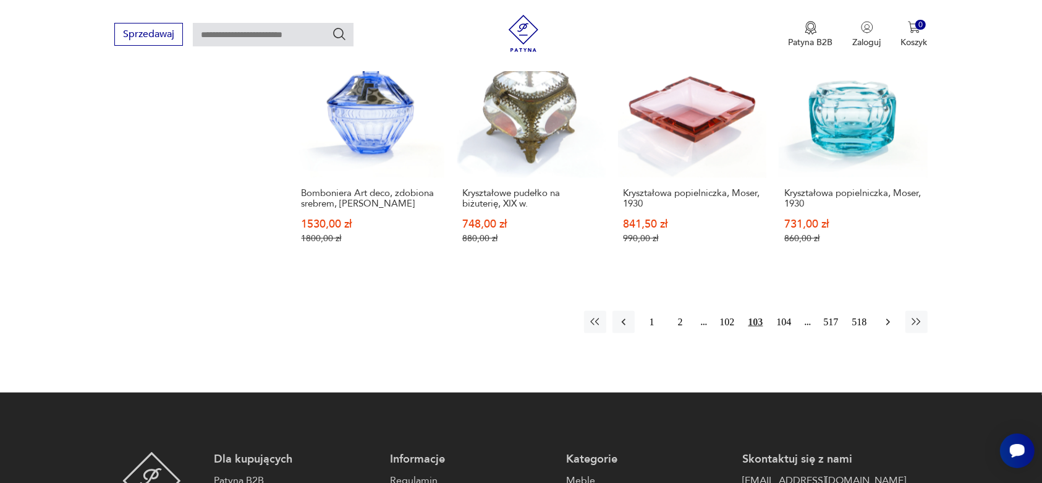
click at [884, 316] on icon "button" at bounding box center [888, 322] width 12 height 12
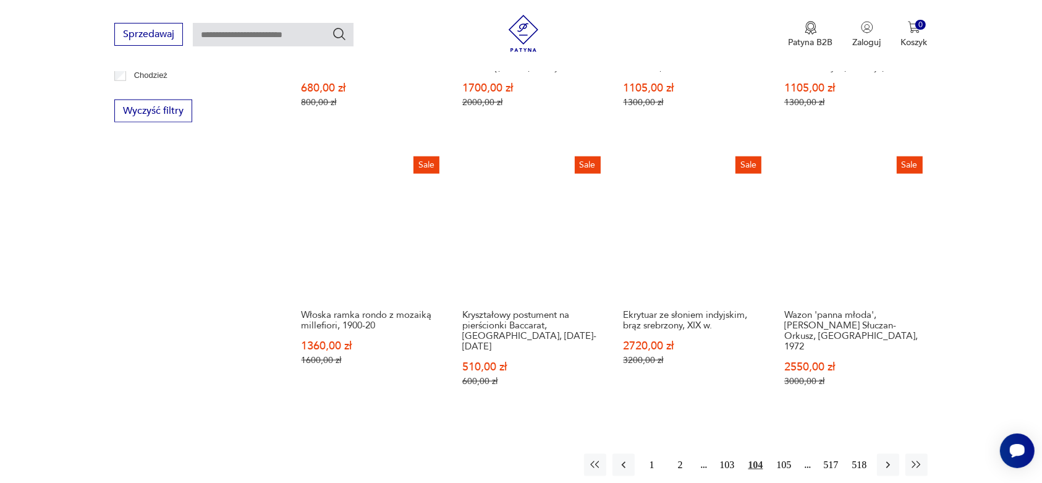
scroll to position [1256, 0]
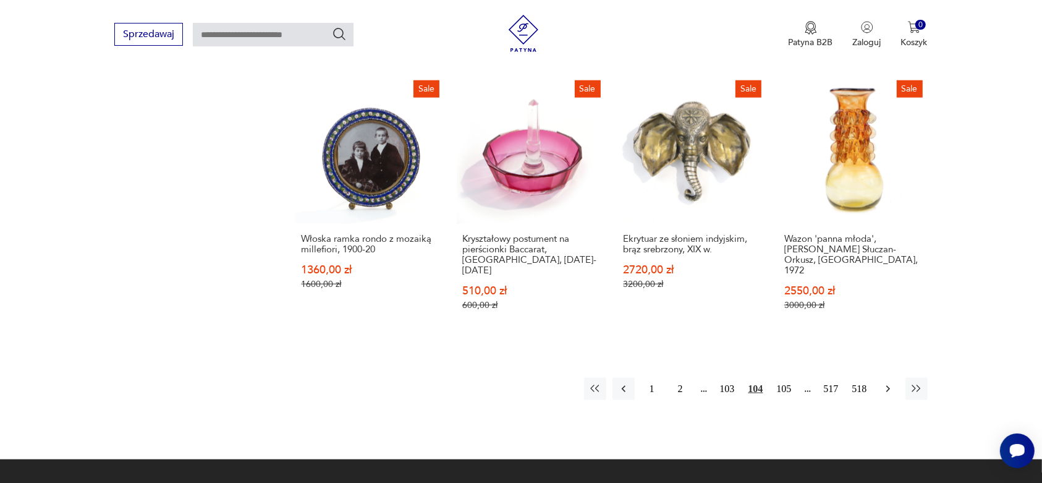
click at [890, 383] on icon "button" at bounding box center [888, 389] width 12 height 12
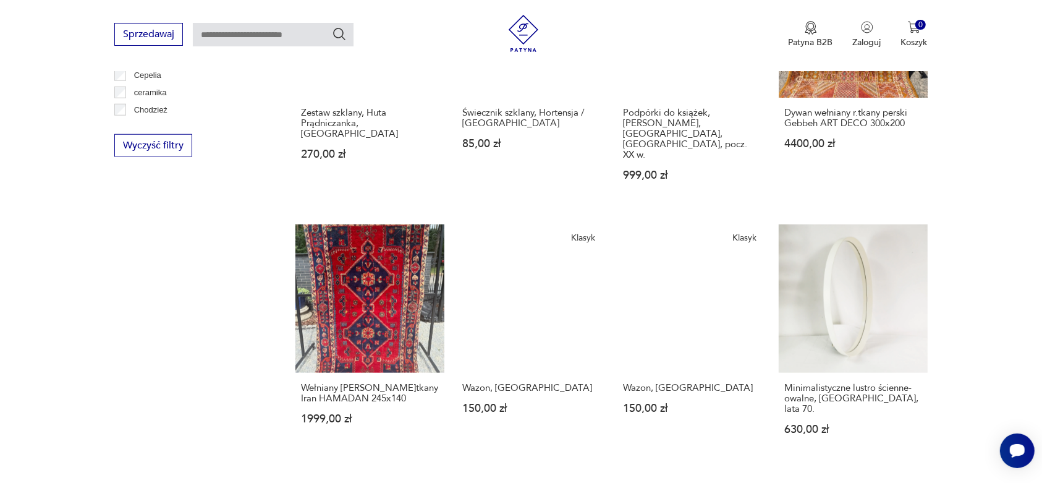
scroll to position [1178, 0]
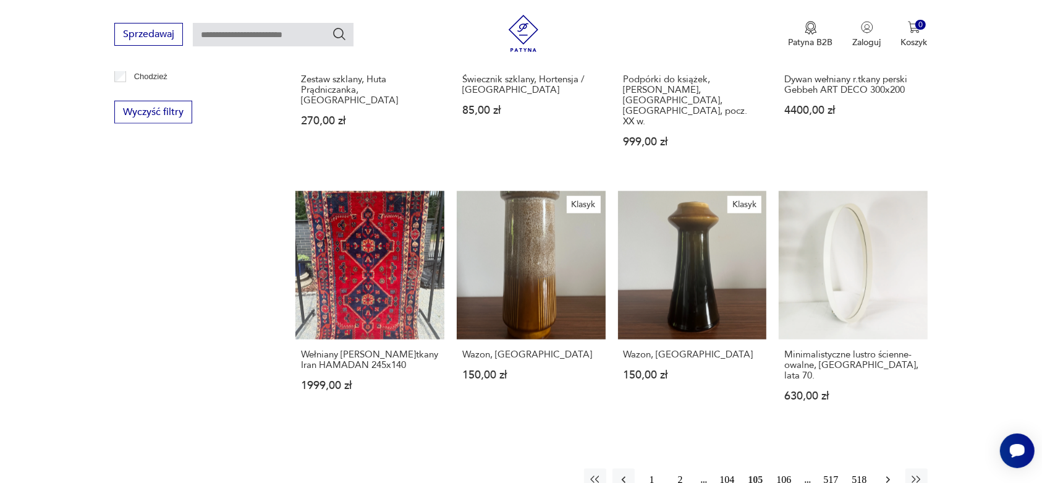
click at [885, 474] on icon "button" at bounding box center [888, 480] width 12 height 12
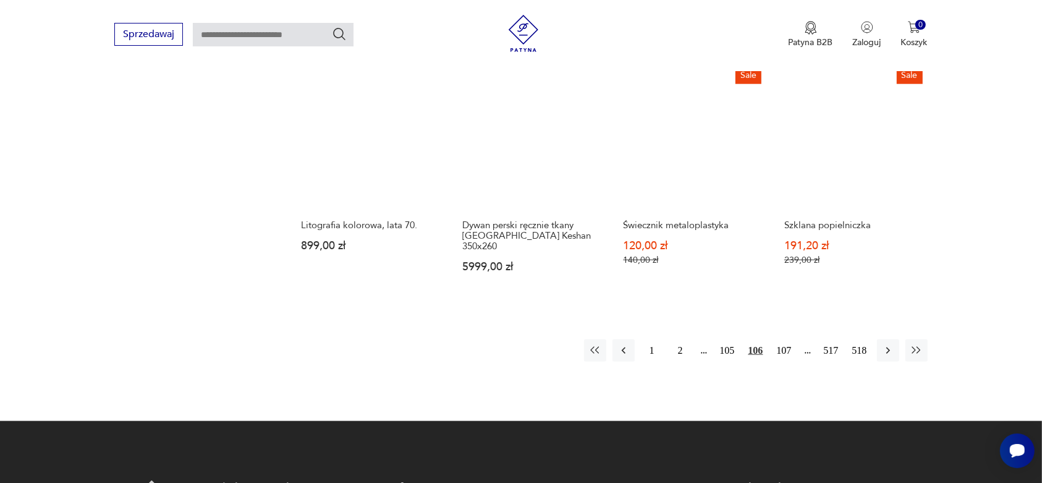
scroll to position [1333, 0]
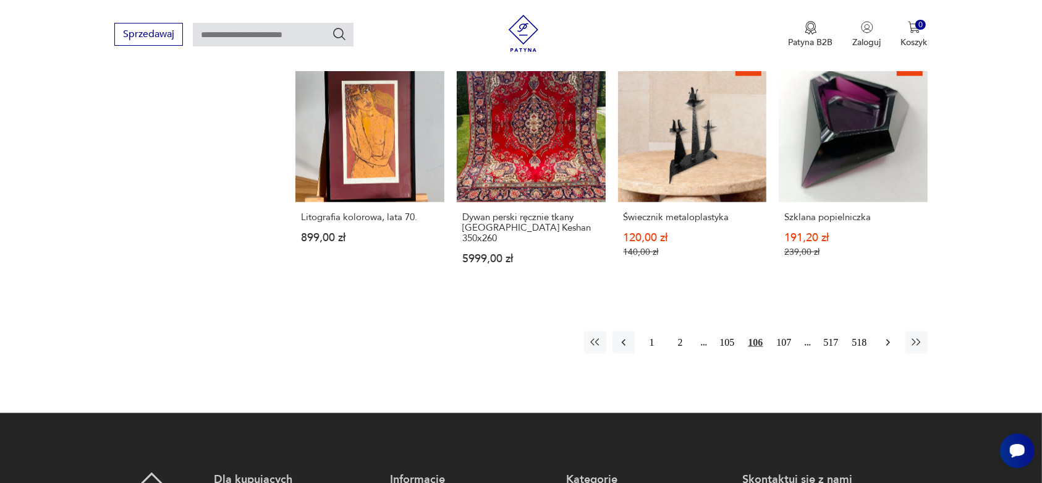
click at [891, 336] on icon "button" at bounding box center [888, 342] width 12 height 12
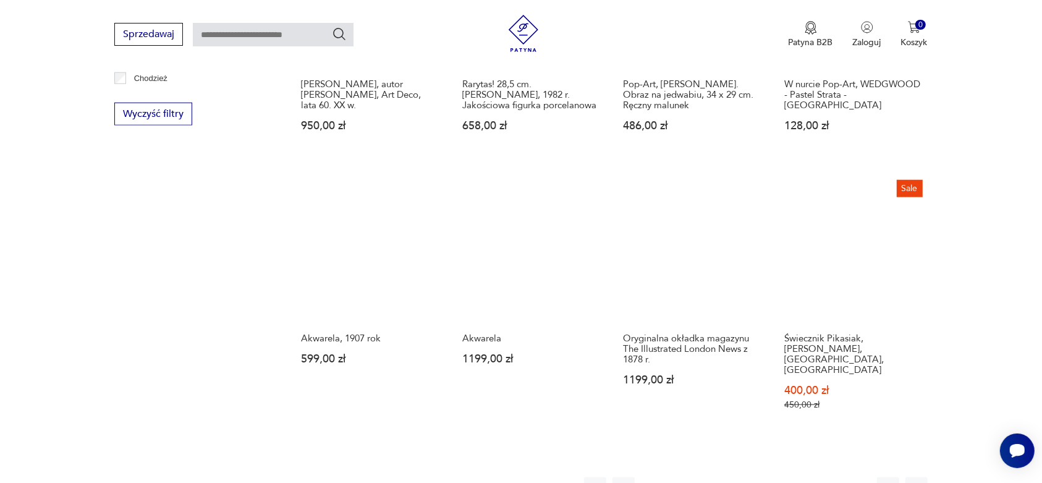
scroll to position [1178, 0]
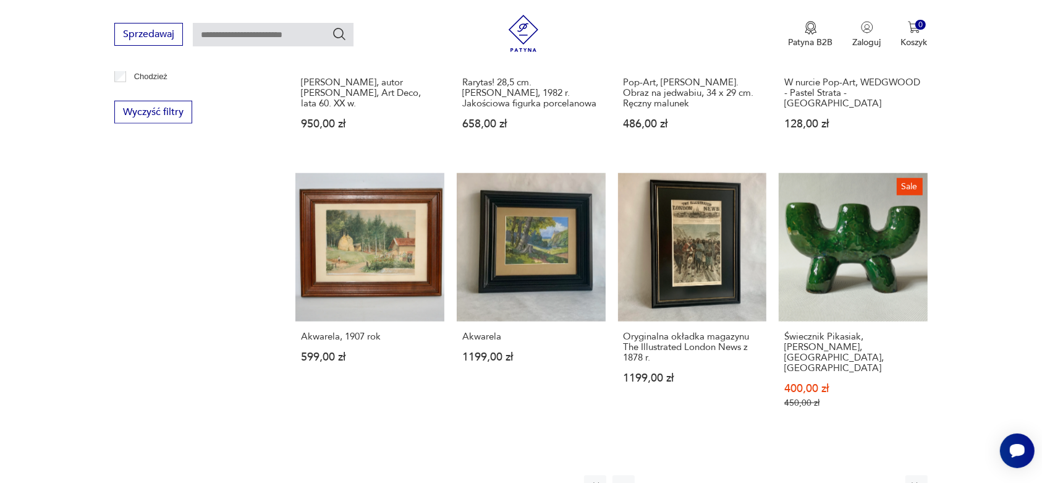
click at [888, 480] on icon "button" at bounding box center [888, 486] width 12 height 12
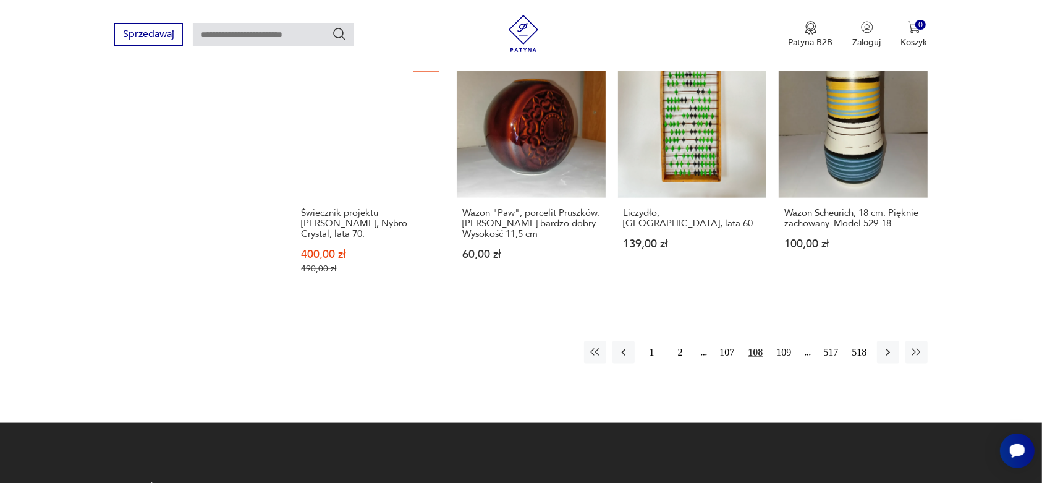
scroll to position [1333, 0]
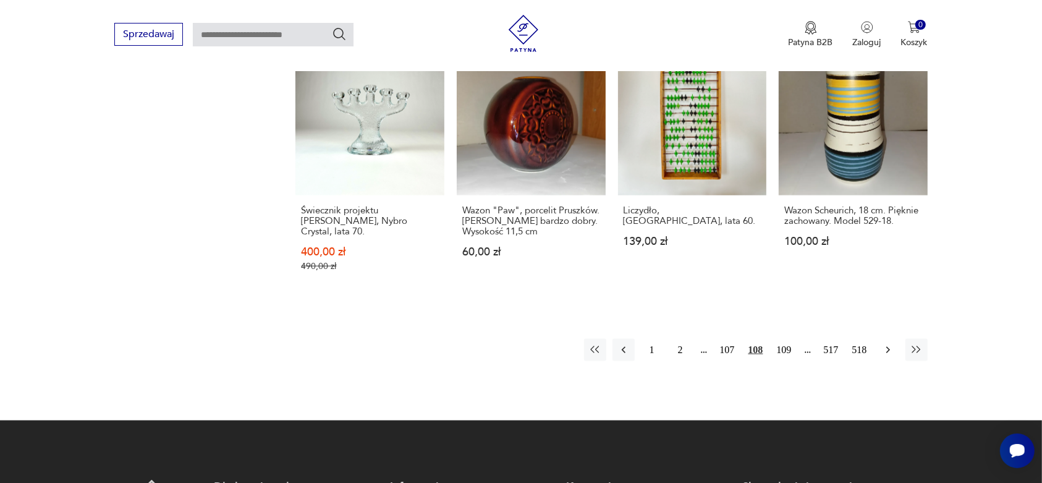
click at [883, 344] on icon "button" at bounding box center [888, 350] width 12 height 12
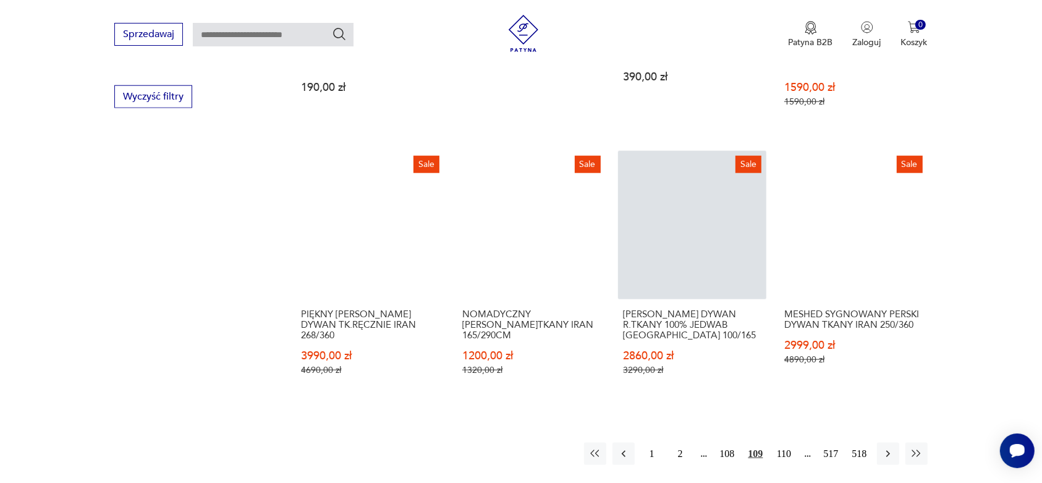
scroll to position [1256, 0]
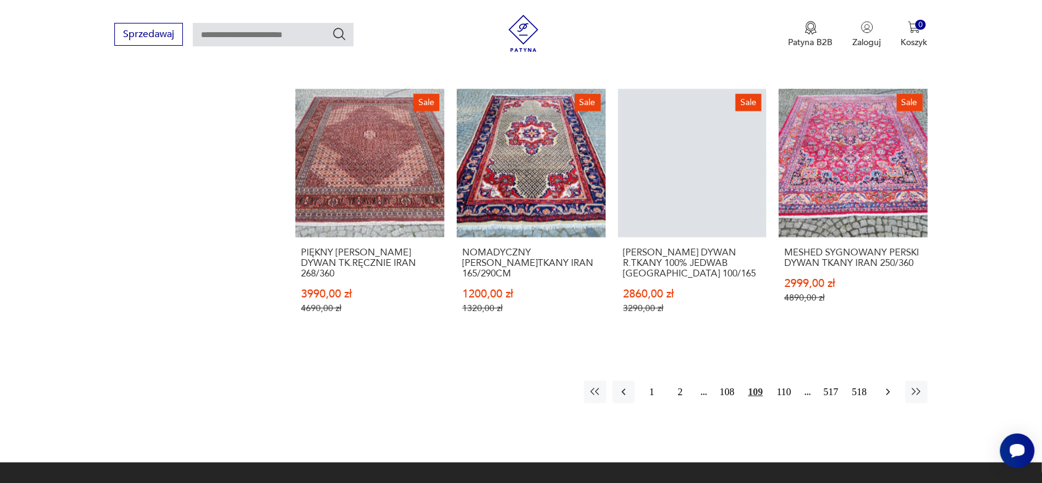
click at [886, 389] on icon "button" at bounding box center [888, 392] width 4 height 7
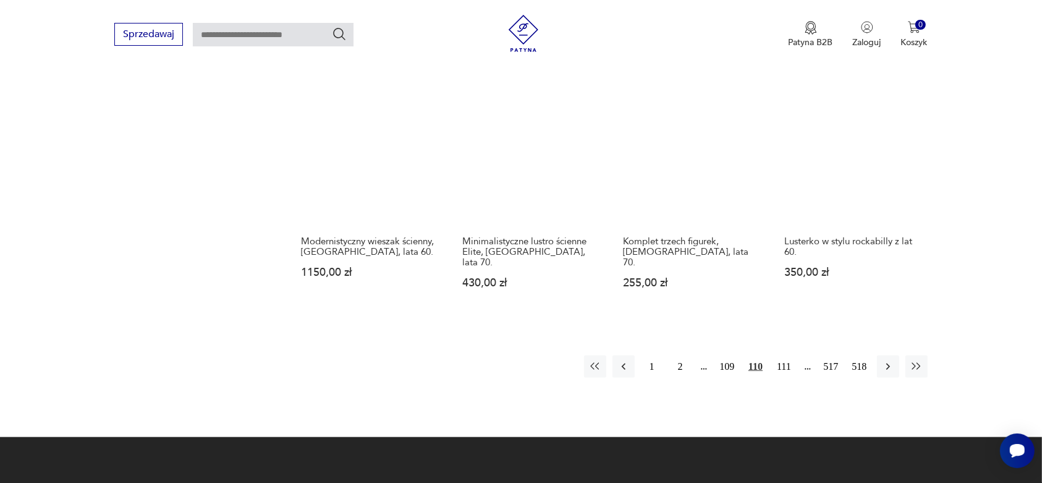
scroll to position [1256, 0]
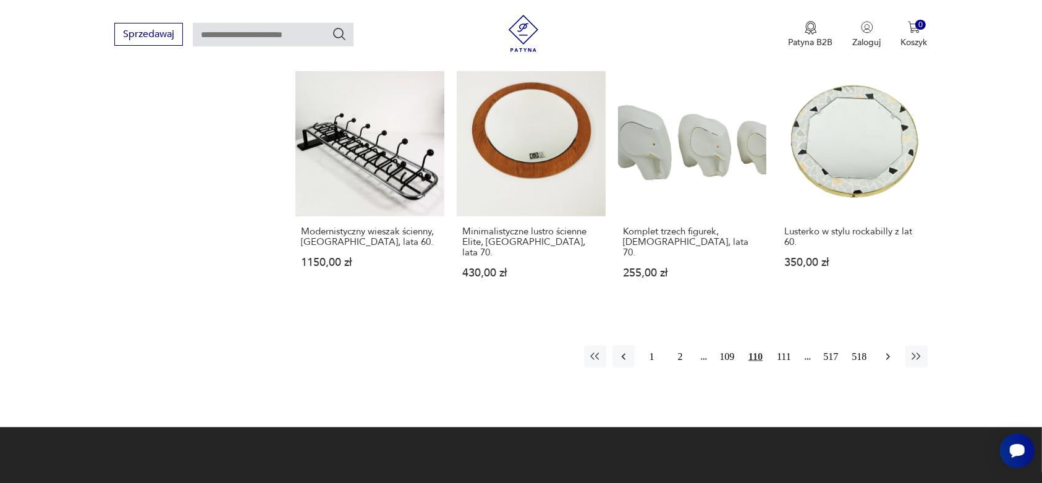
click at [885, 351] on icon "button" at bounding box center [888, 357] width 12 height 12
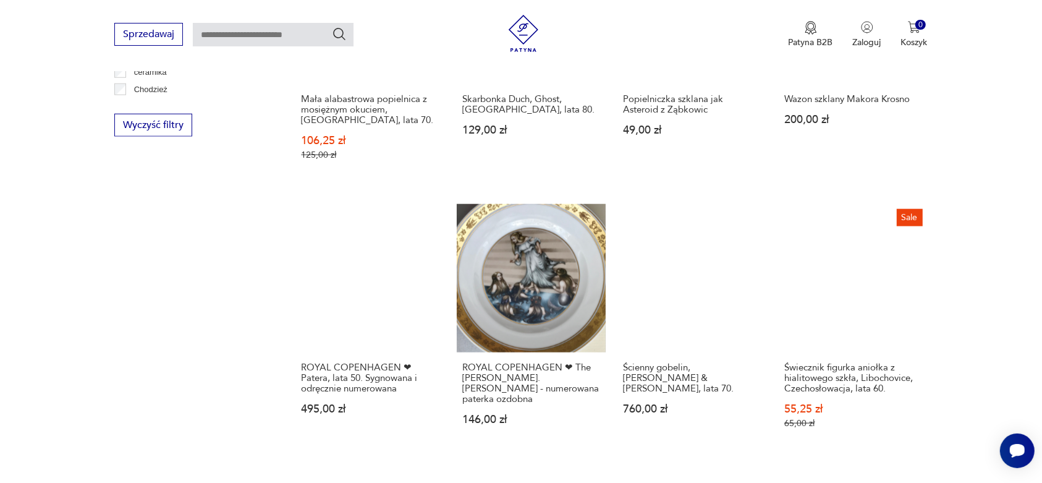
scroll to position [1333, 0]
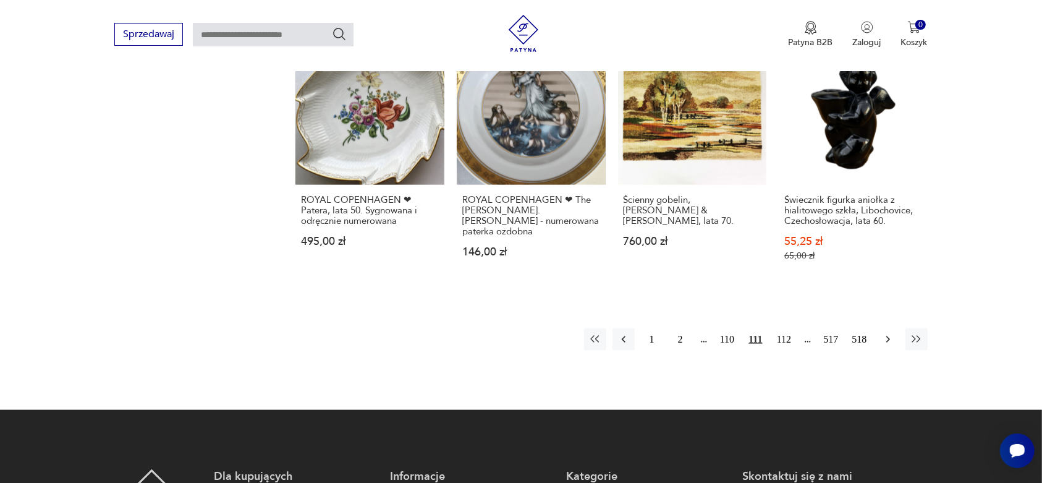
click at [888, 336] on icon "button" at bounding box center [888, 339] width 4 height 7
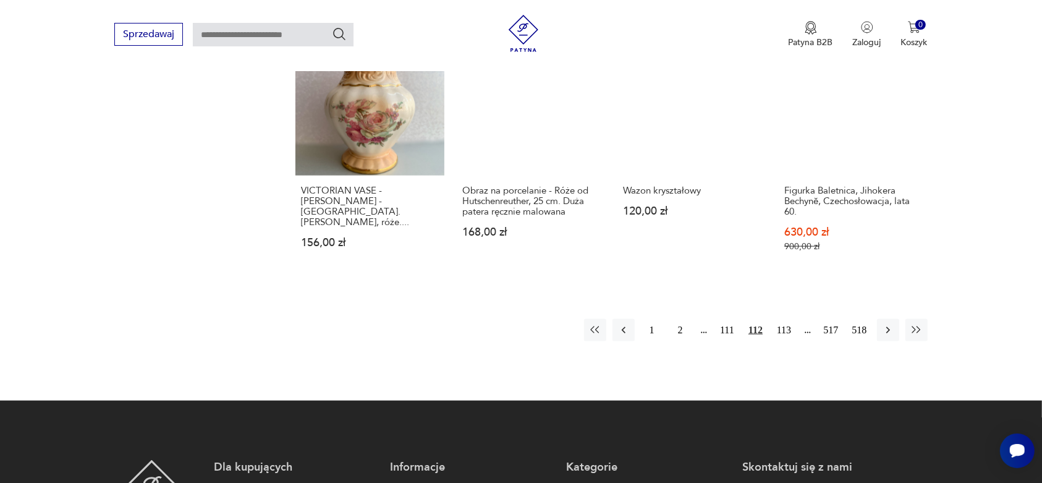
scroll to position [1333, 0]
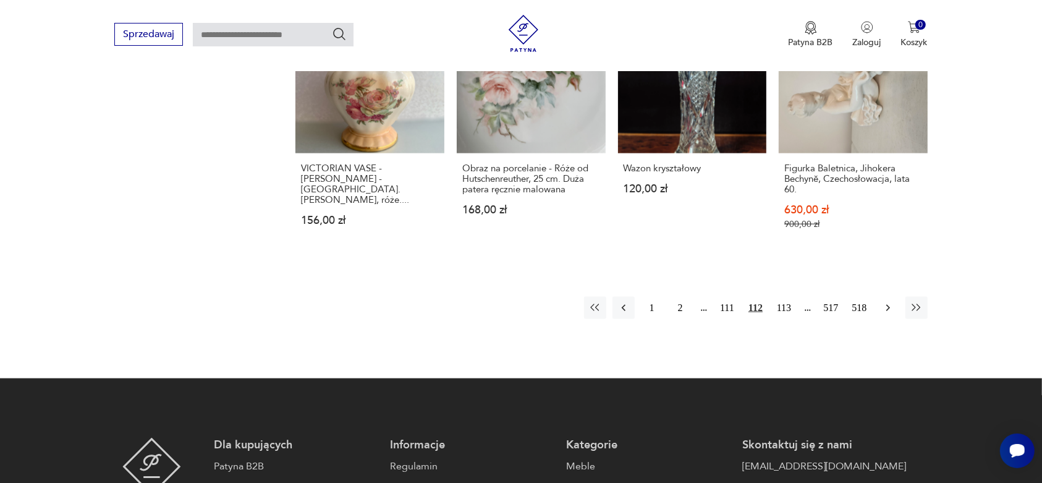
click at [888, 302] on icon "button" at bounding box center [888, 308] width 12 height 12
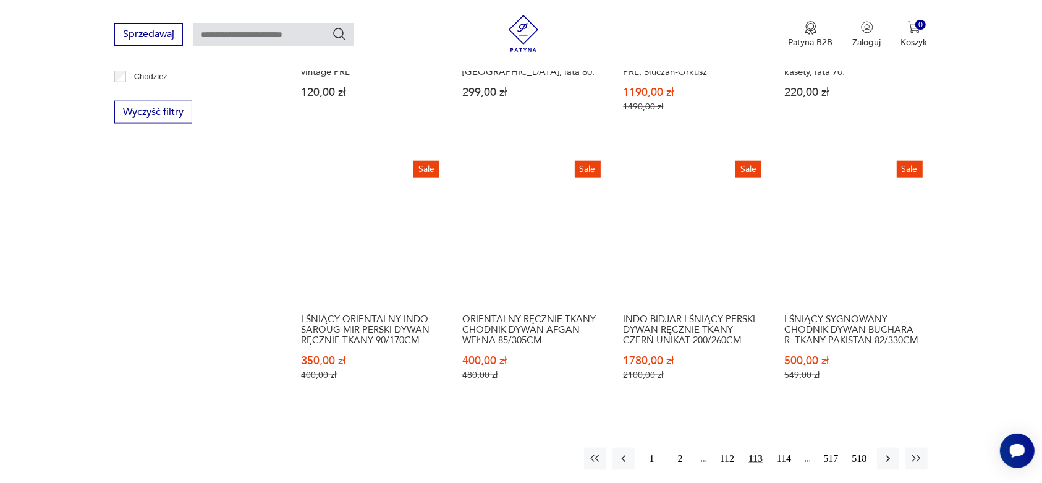
scroll to position [1256, 0]
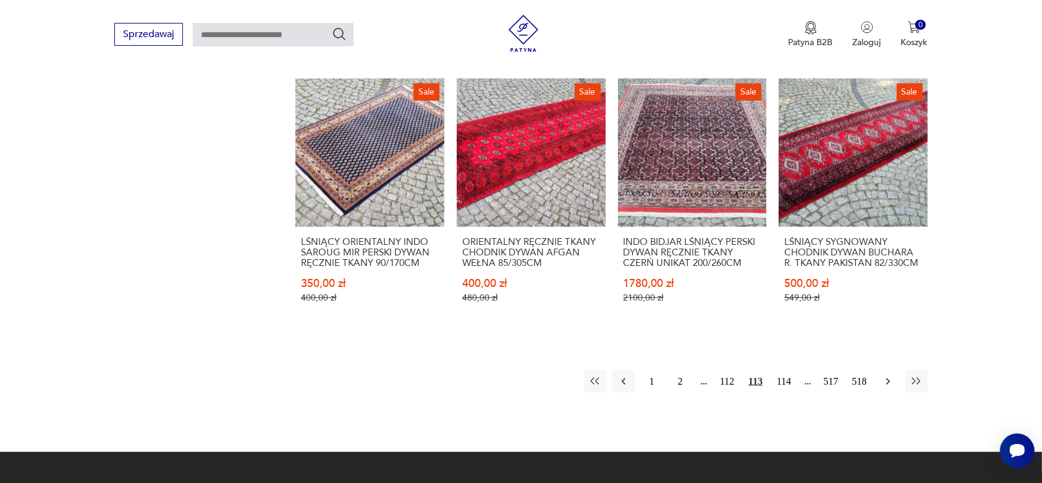
click at [885, 375] on icon "button" at bounding box center [888, 381] width 12 height 12
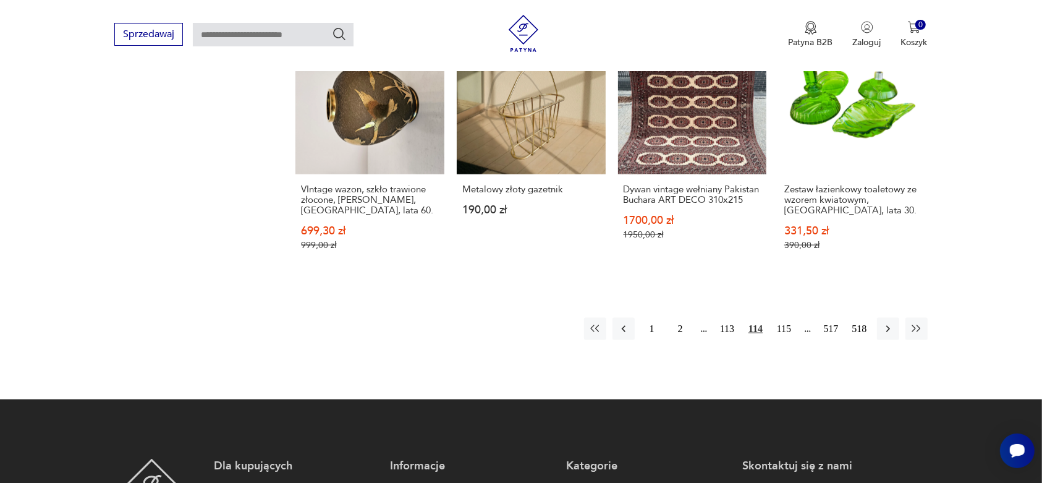
scroll to position [1256, 0]
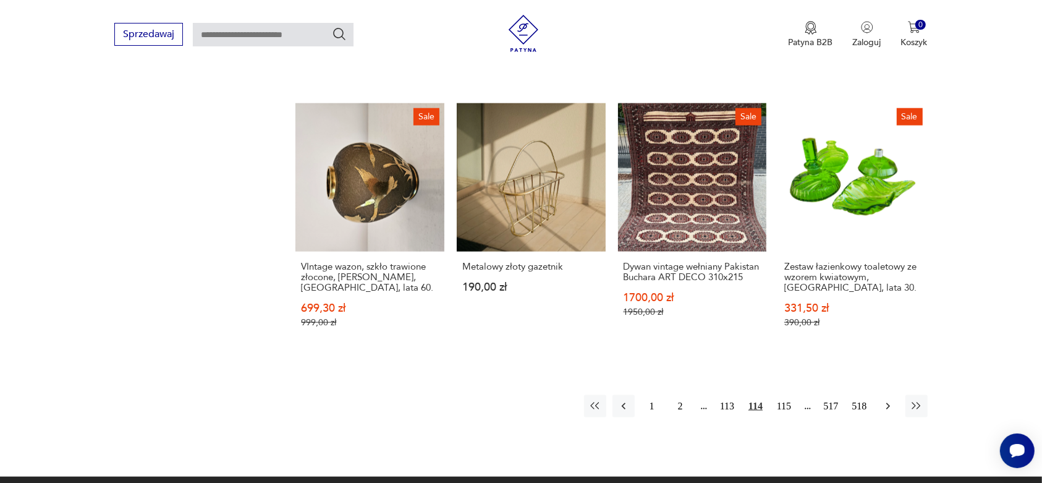
click at [888, 403] on icon "button" at bounding box center [888, 406] width 4 height 7
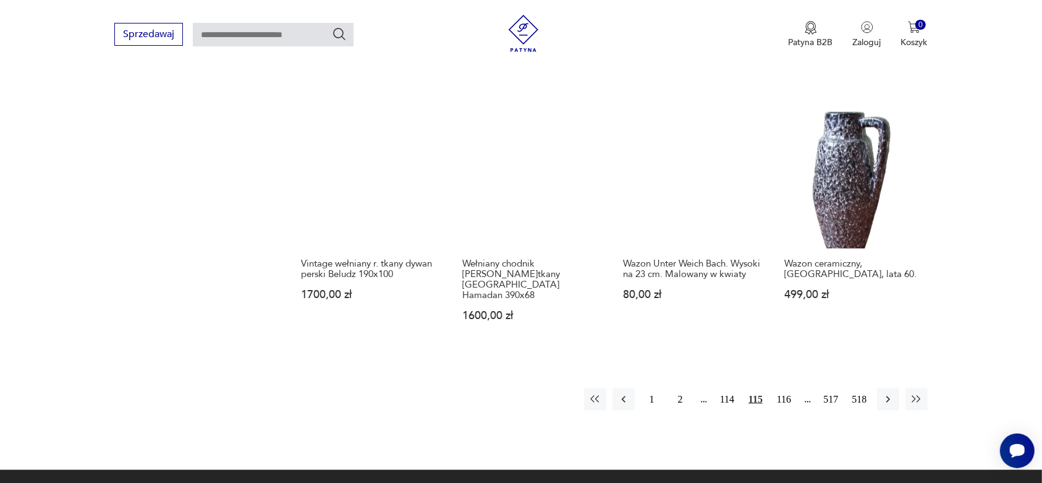
scroll to position [1333, 0]
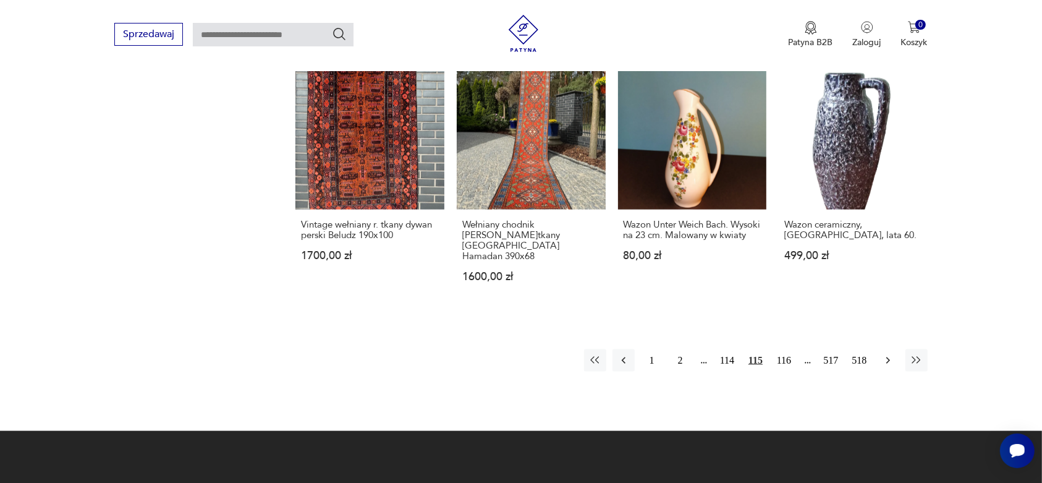
click at [885, 354] on icon "button" at bounding box center [888, 360] width 12 height 12
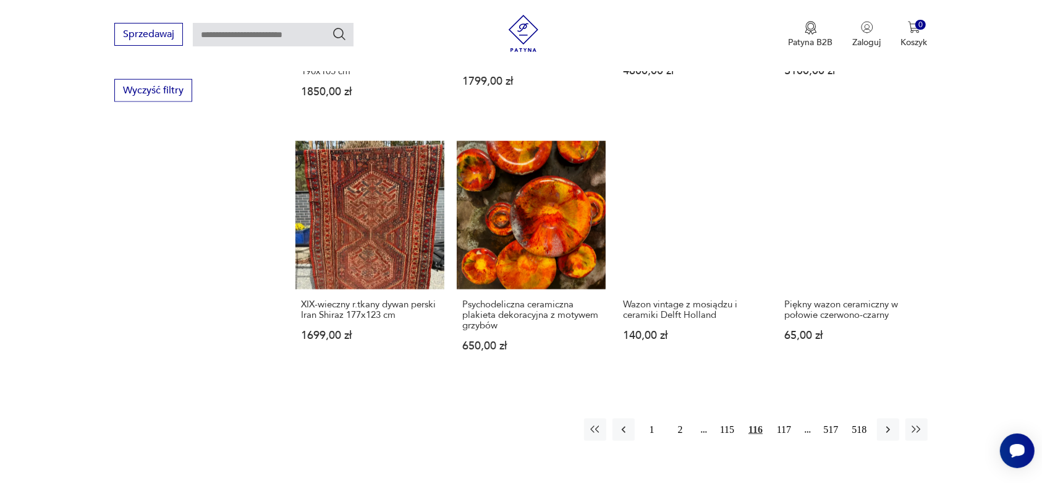
scroll to position [1256, 0]
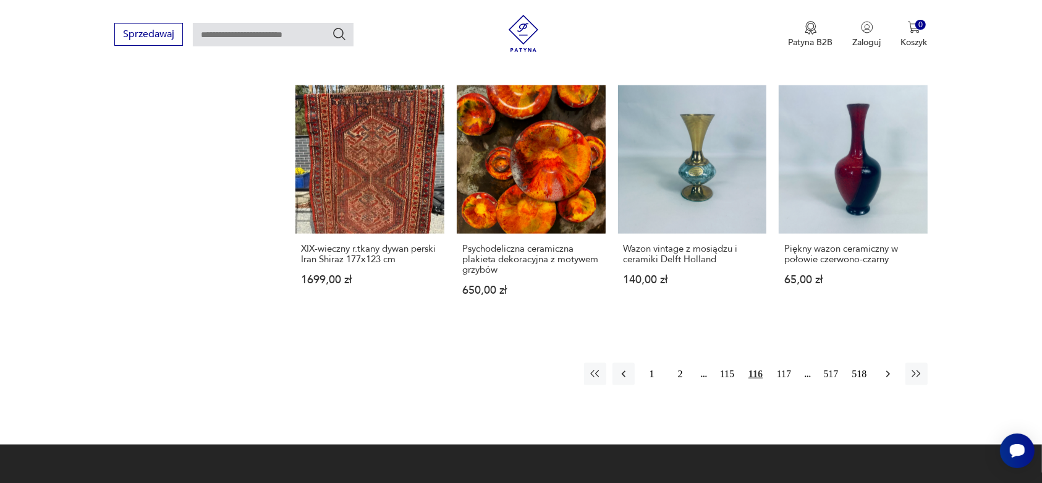
click at [885, 368] on icon "button" at bounding box center [888, 374] width 12 height 12
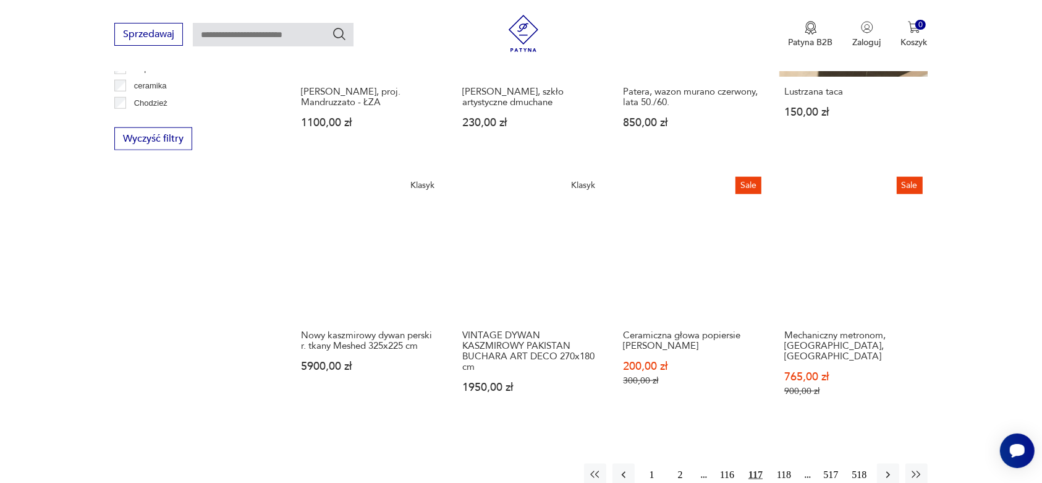
scroll to position [1178, 0]
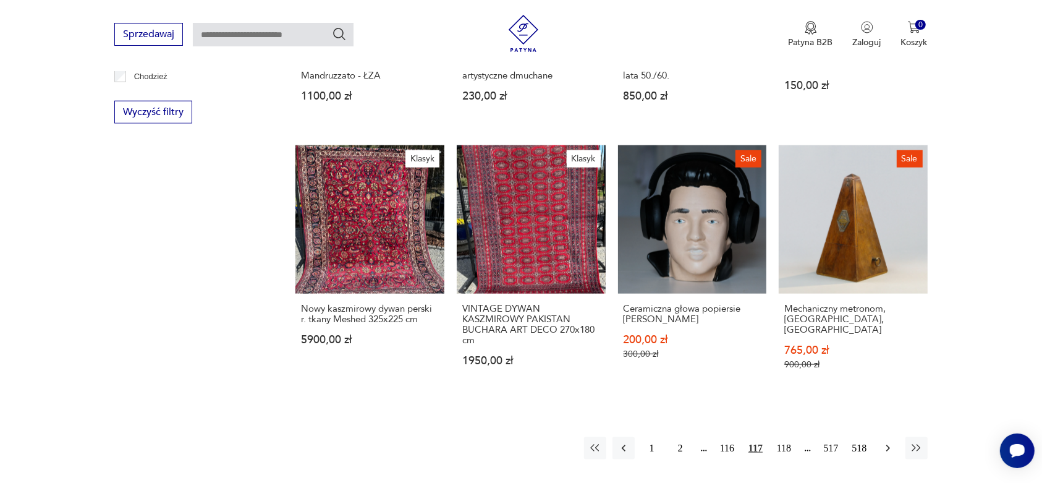
click at [881, 437] on button "button" at bounding box center [888, 448] width 22 height 22
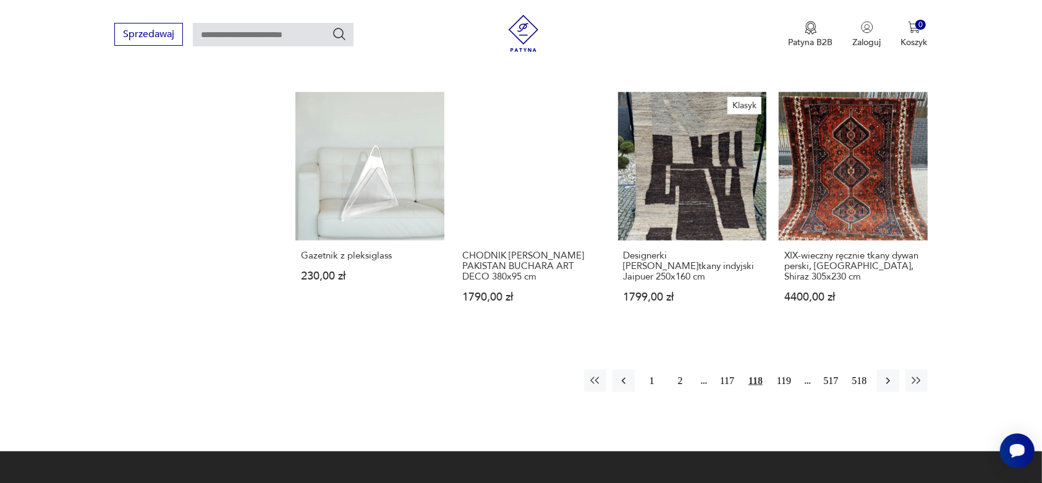
scroll to position [1256, 0]
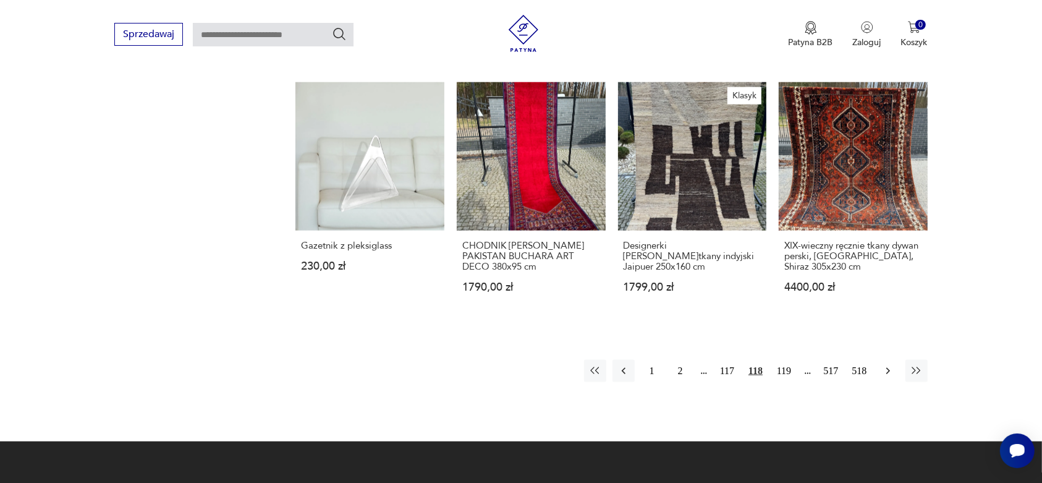
click at [888, 377] on icon "button" at bounding box center [888, 371] width 12 height 12
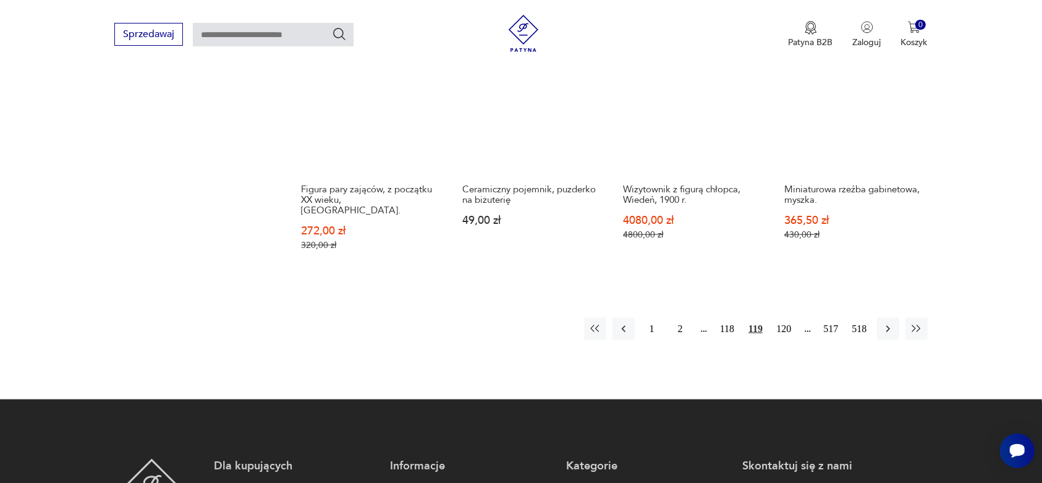
scroll to position [1333, 0]
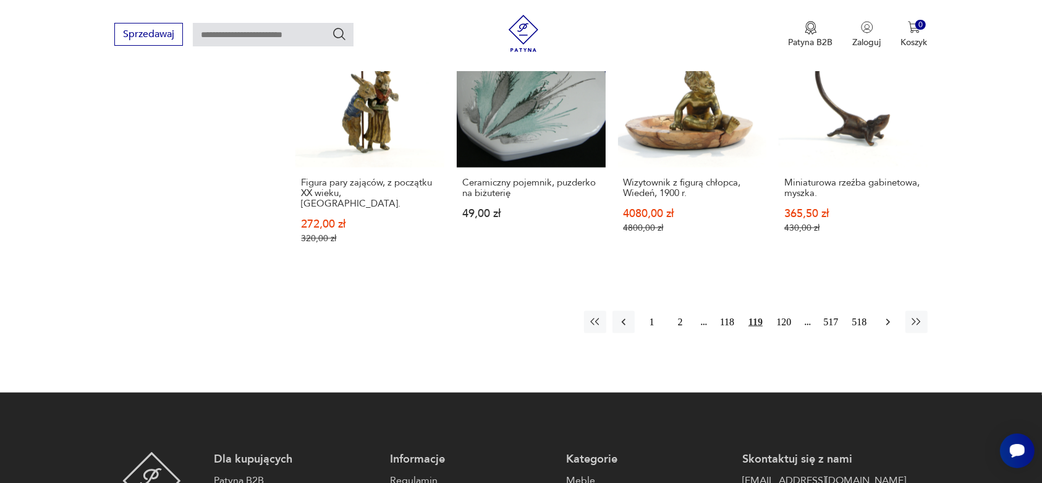
click at [886, 316] on icon "button" at bounding box center [888, 322] width 12 height 12
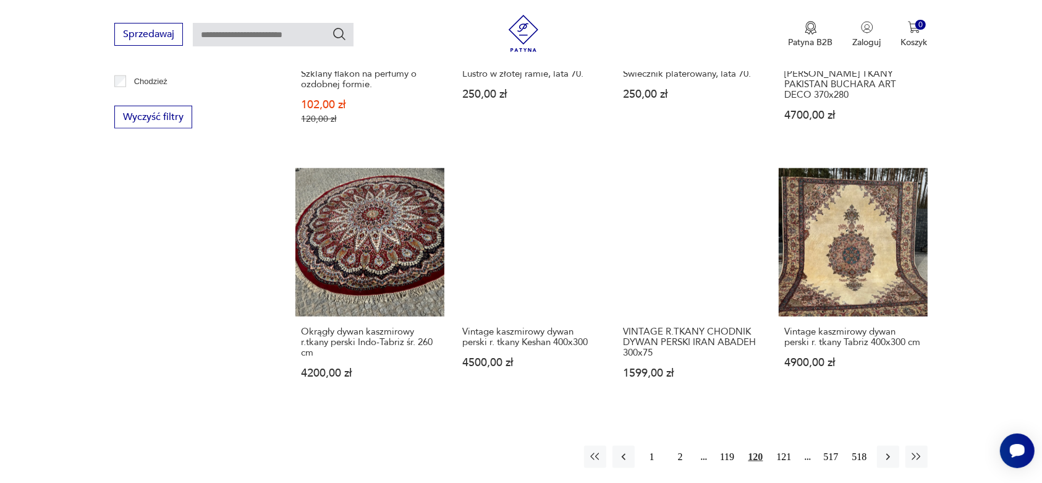
scroll to position [1178, 0]
